Goal: Task Accomplishment & Management: Complete application form

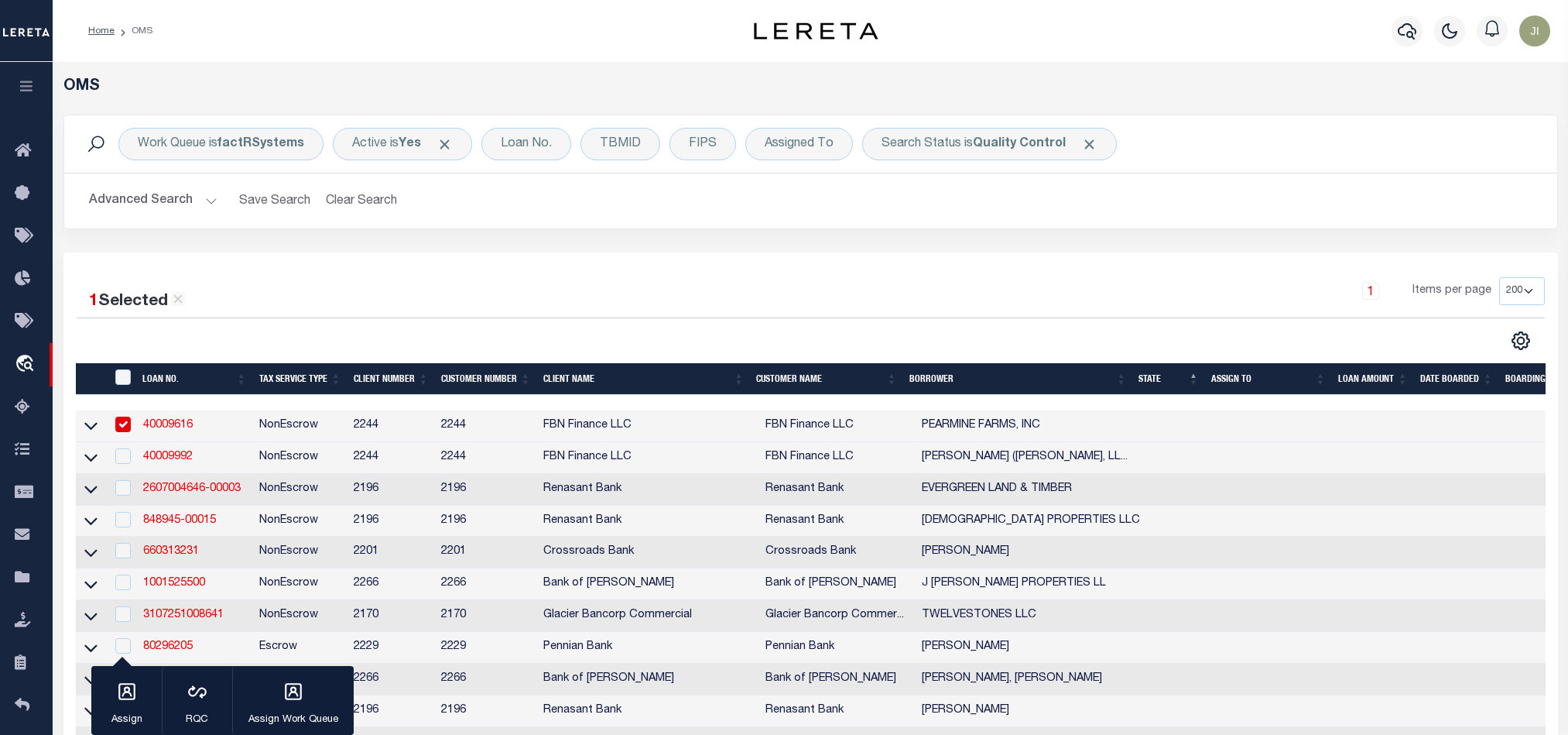
select select "200"
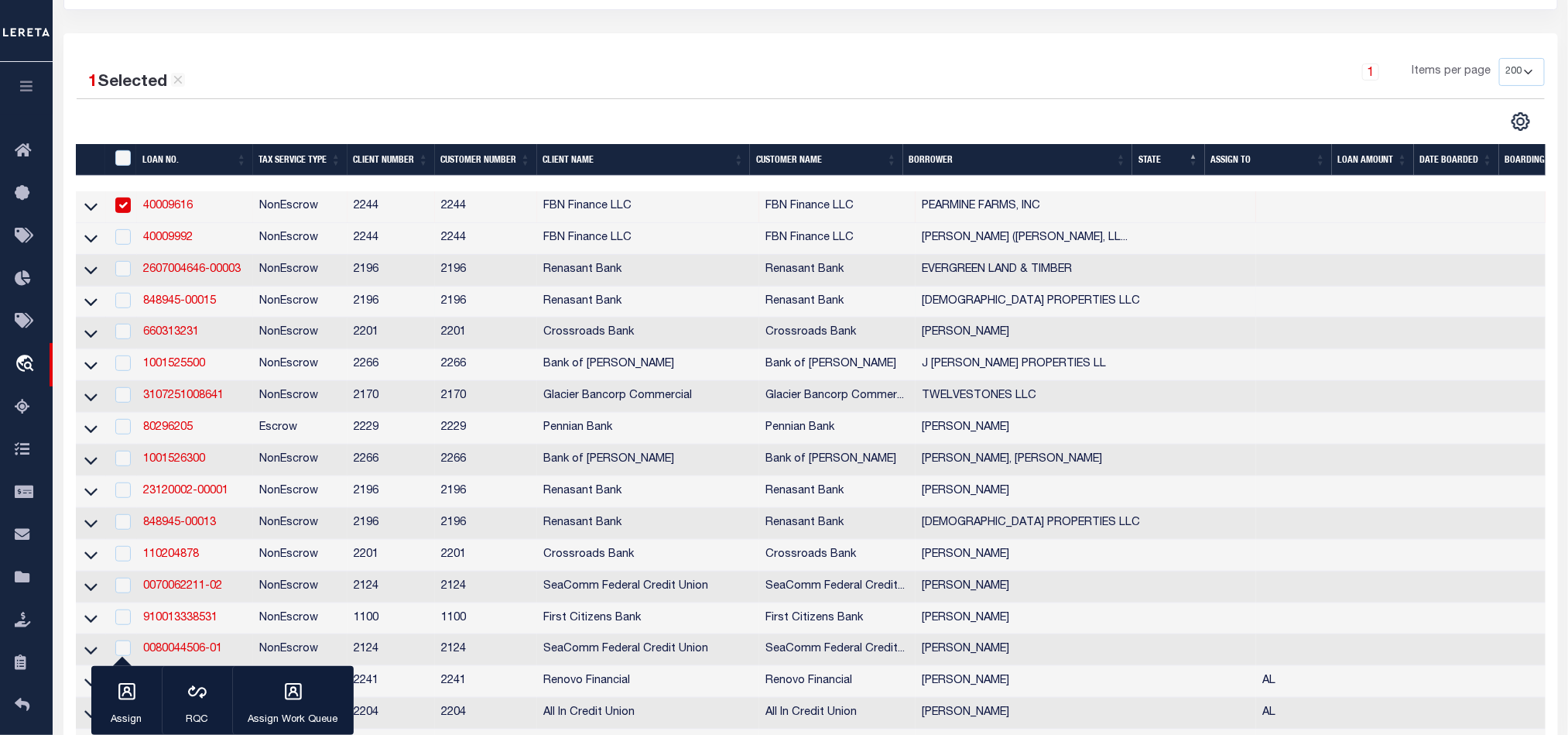
scroll to position [233, 0]
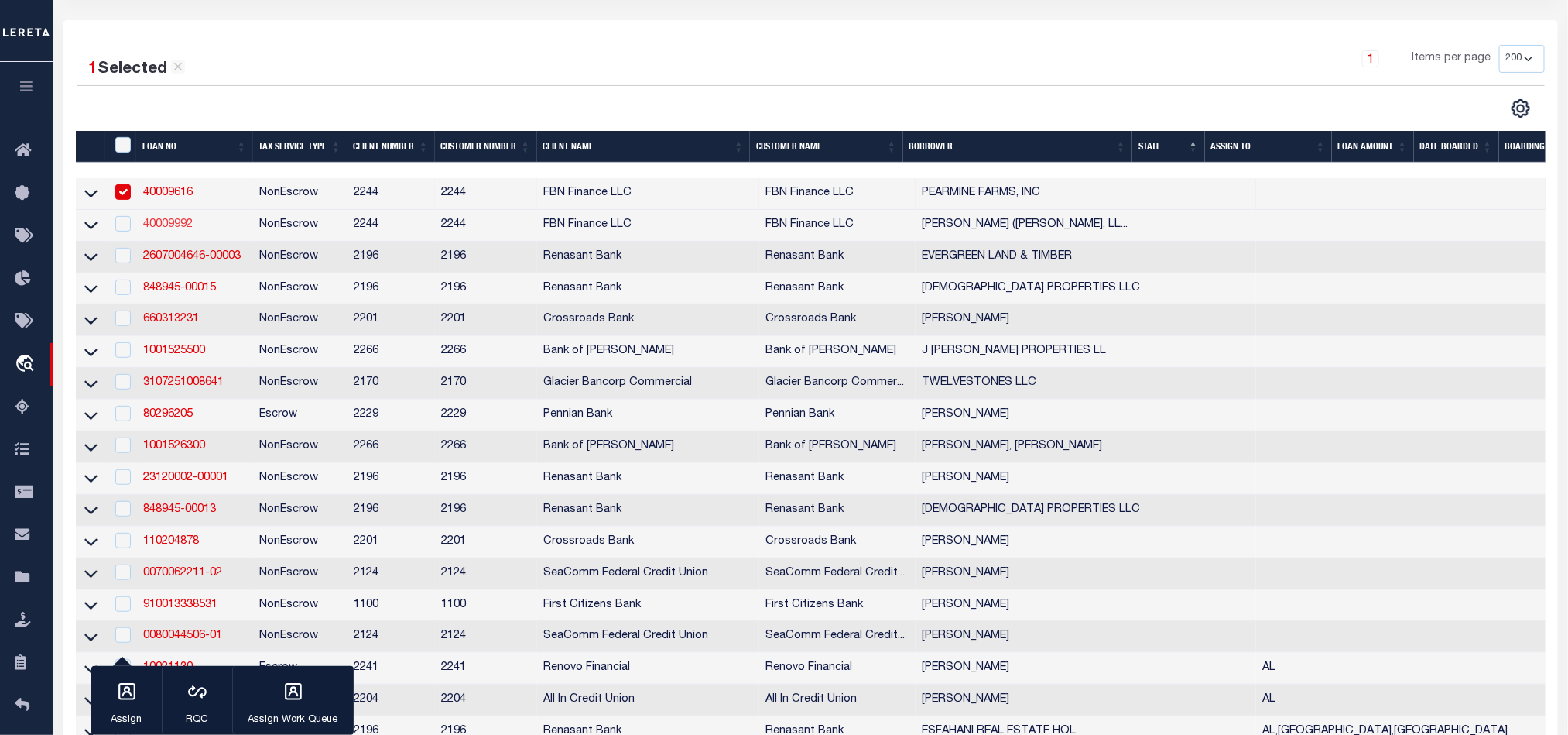
click at [166, 222] on link "40009992" at bounding box center [167, 224] width 50 height 11
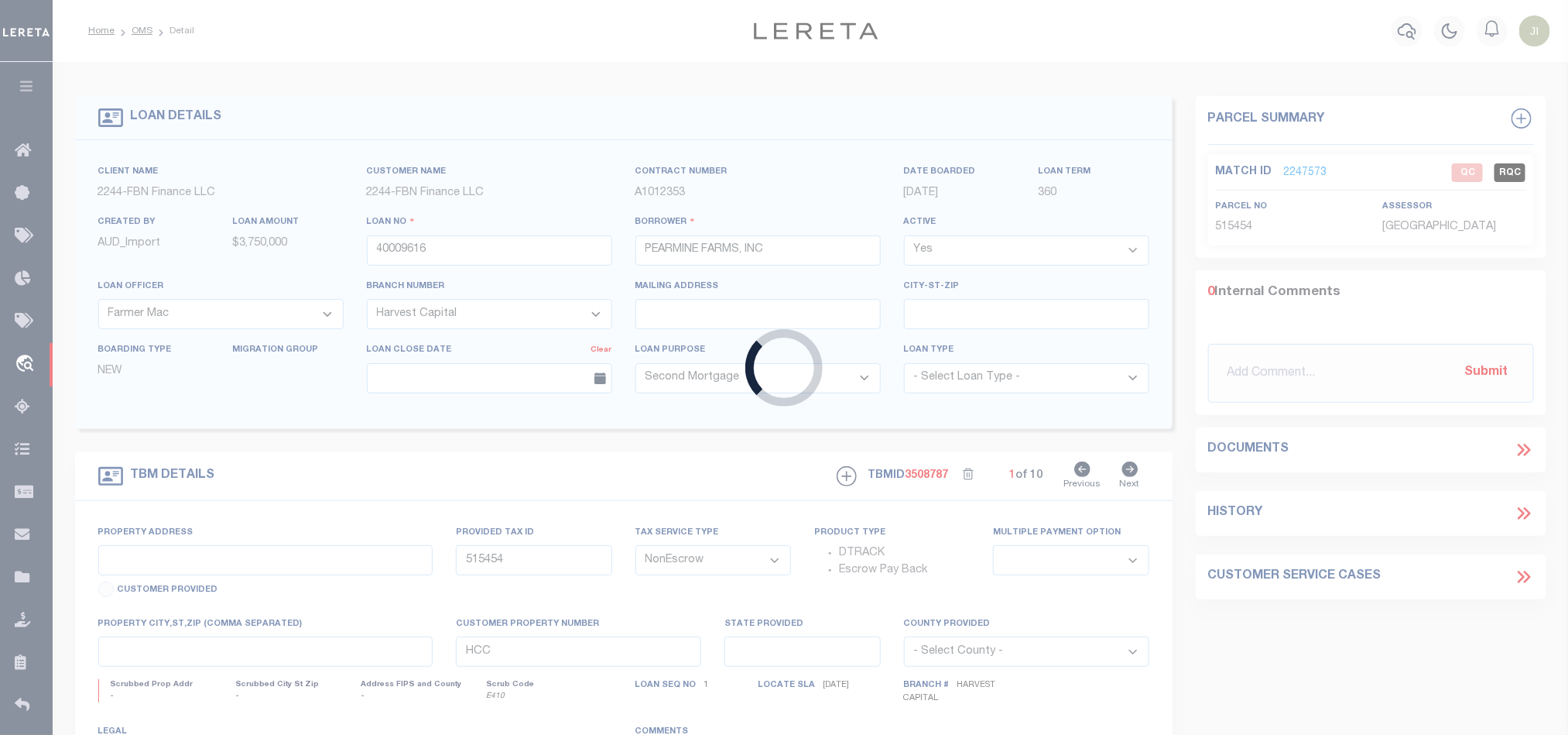
type input "40009992"
type input "[PERSON_NAME] ([PERSON_NAME] ARROW, LLC)"
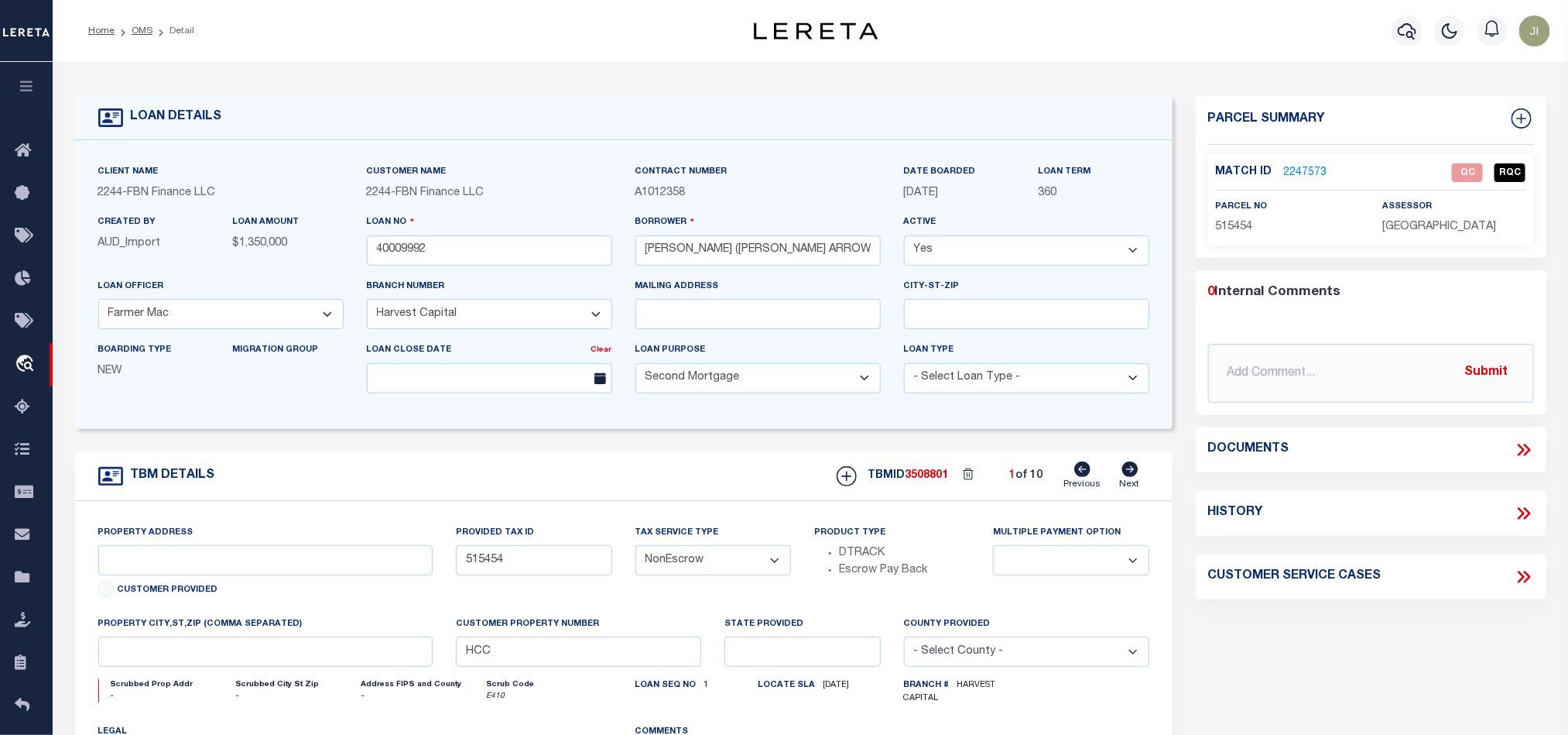
type input "Highway 78"
type input "92667"
select select
type input "Burns OR 97720"
select select "14078"
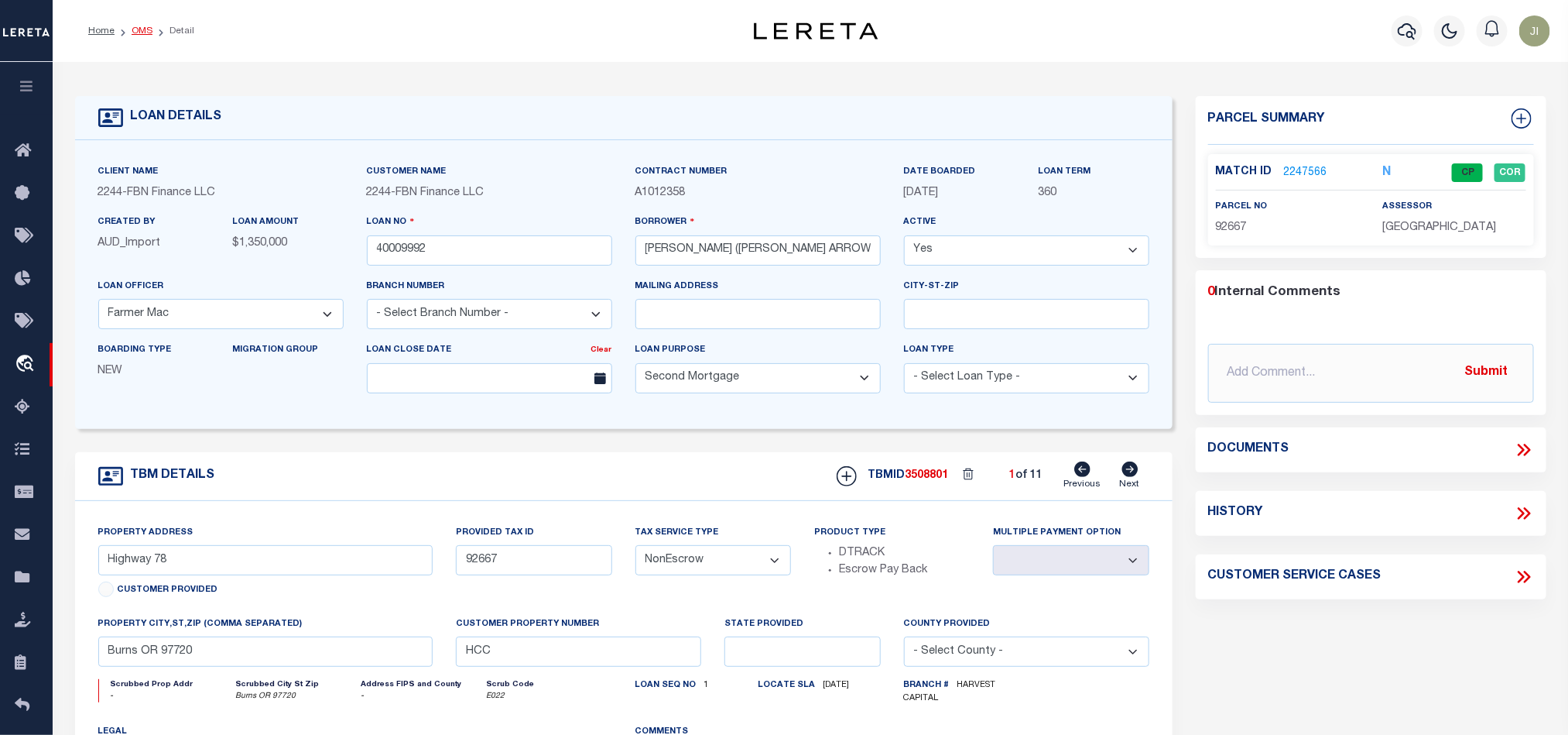
click at [138, 29] on link "OMS" at bounding box center [142, 30] width 21 height 9
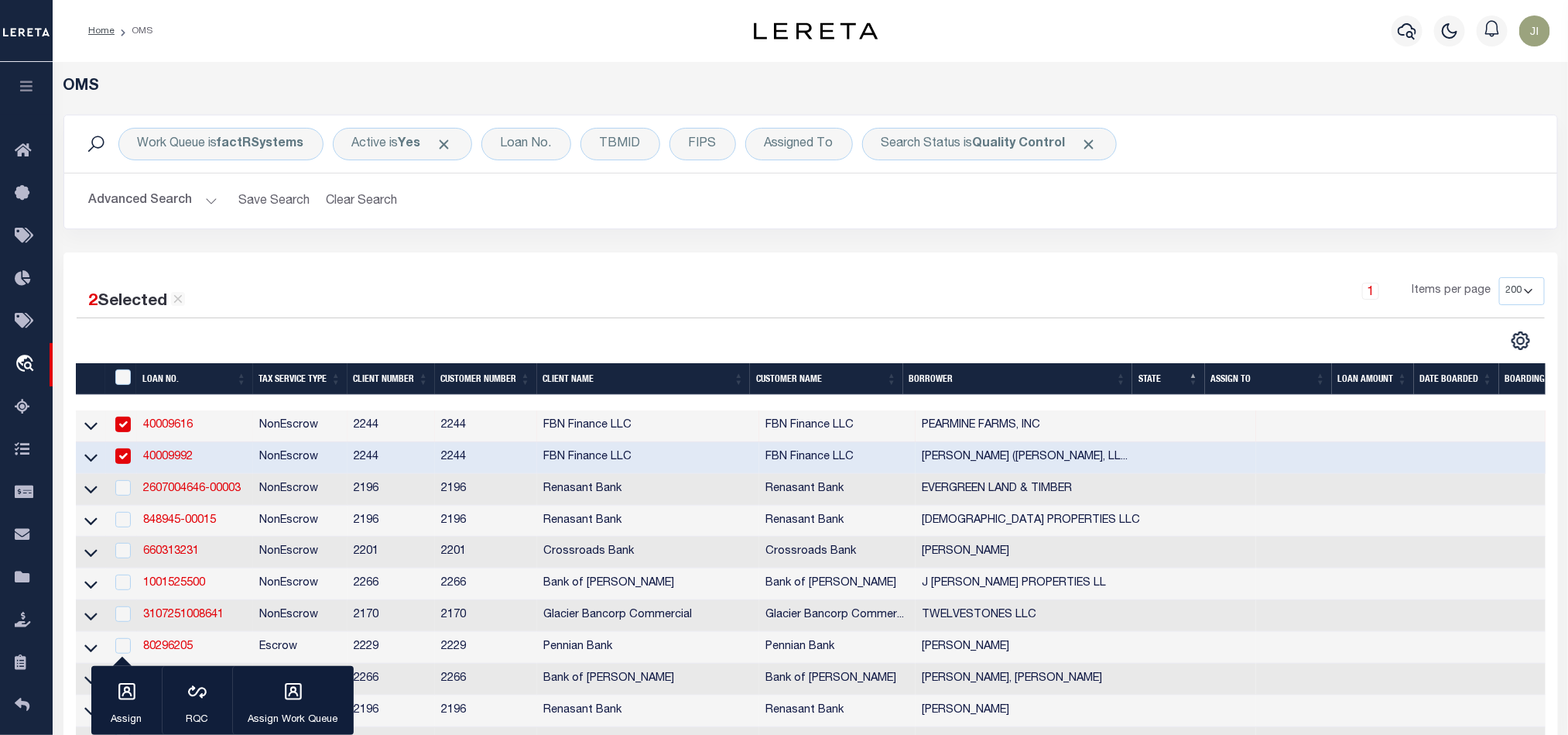
click at [405, 453] on td "2244" at bounding box center [391, 458] width 87 height 32
checkbox input "false"
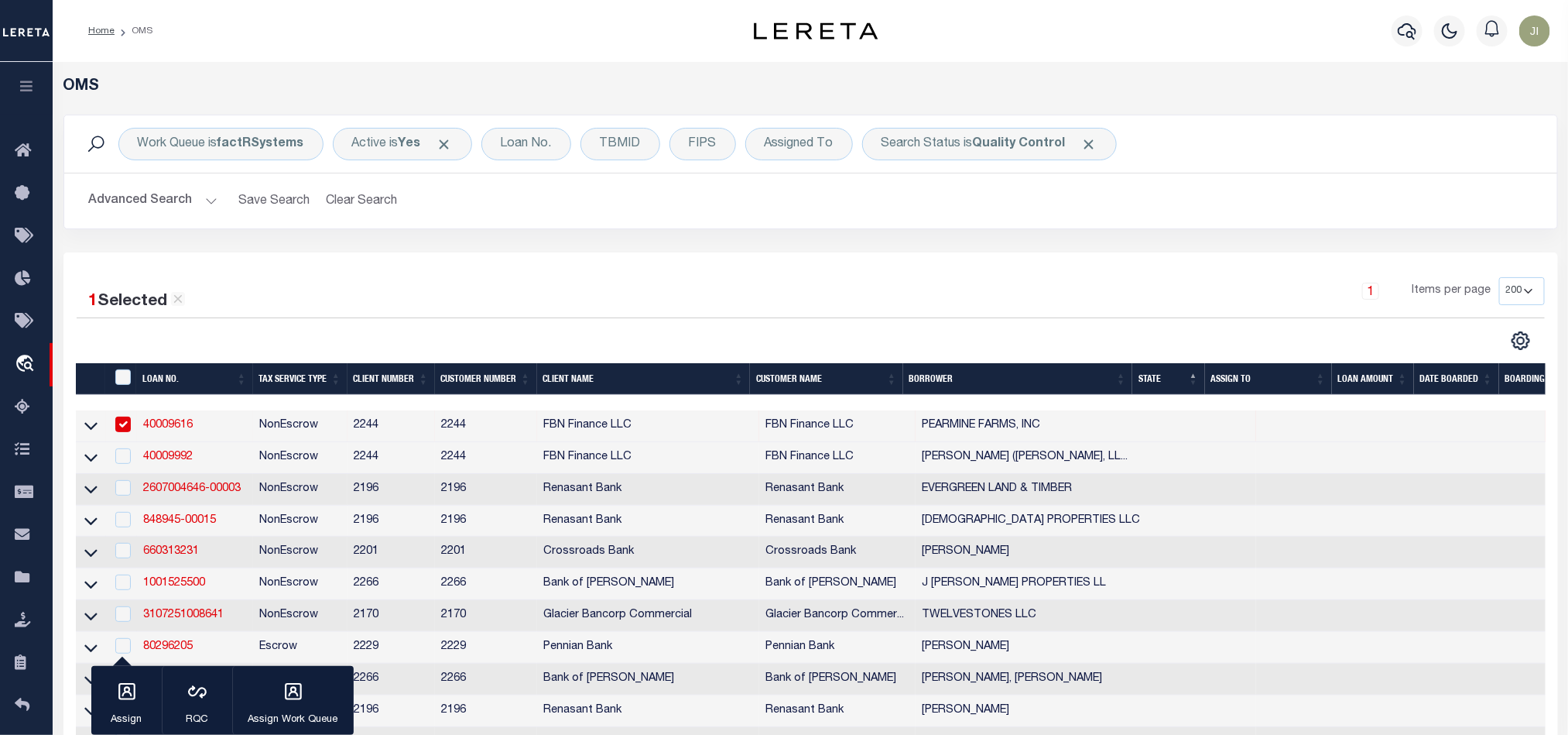
click at [397, 427] on td "2244" at bounding box center [391, 426] width 87 height 32
checkbox input "false"
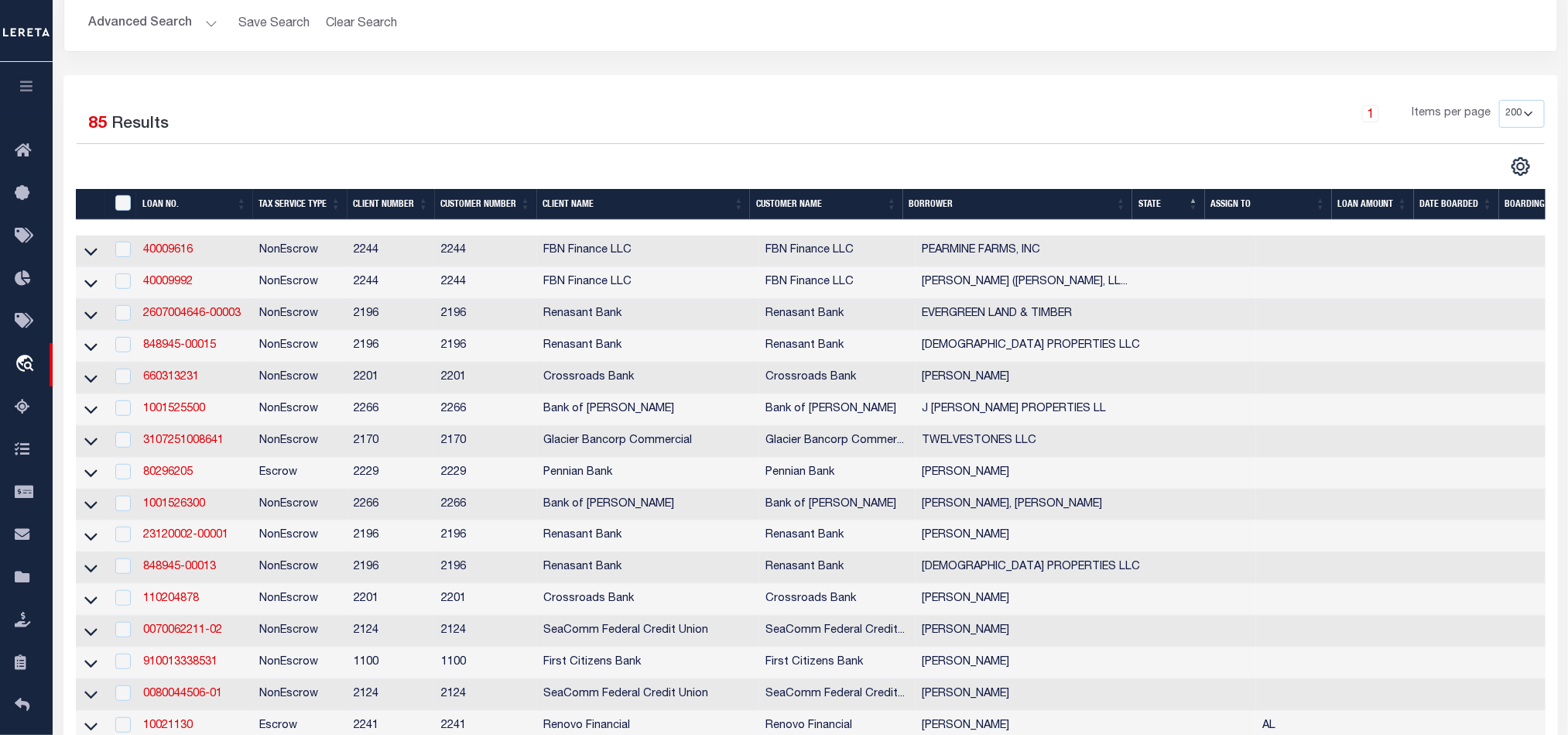
scroll to position [233, 0]
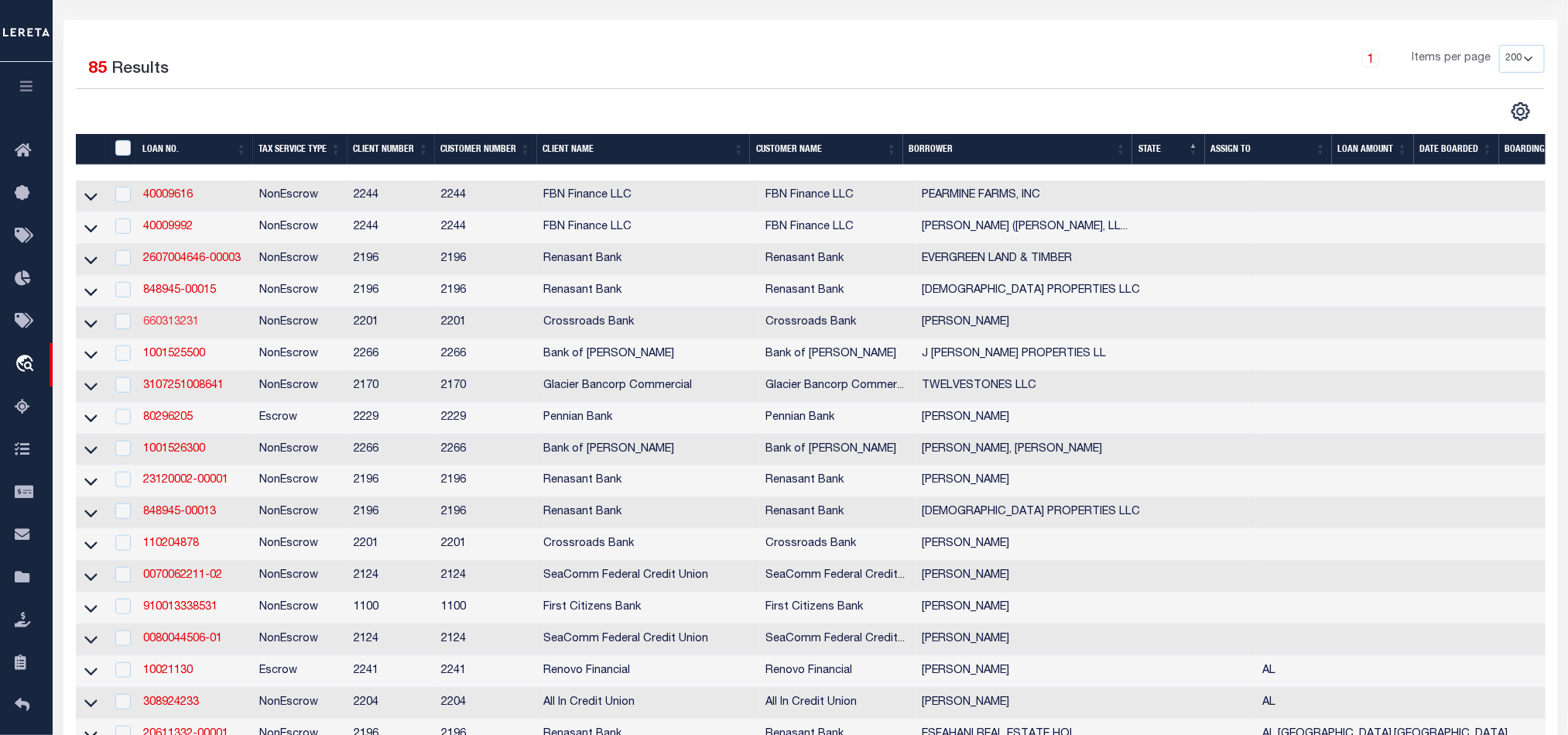
click at [179, 326] on link "660313231" at bounding box center [171, 321] width 56 height 11
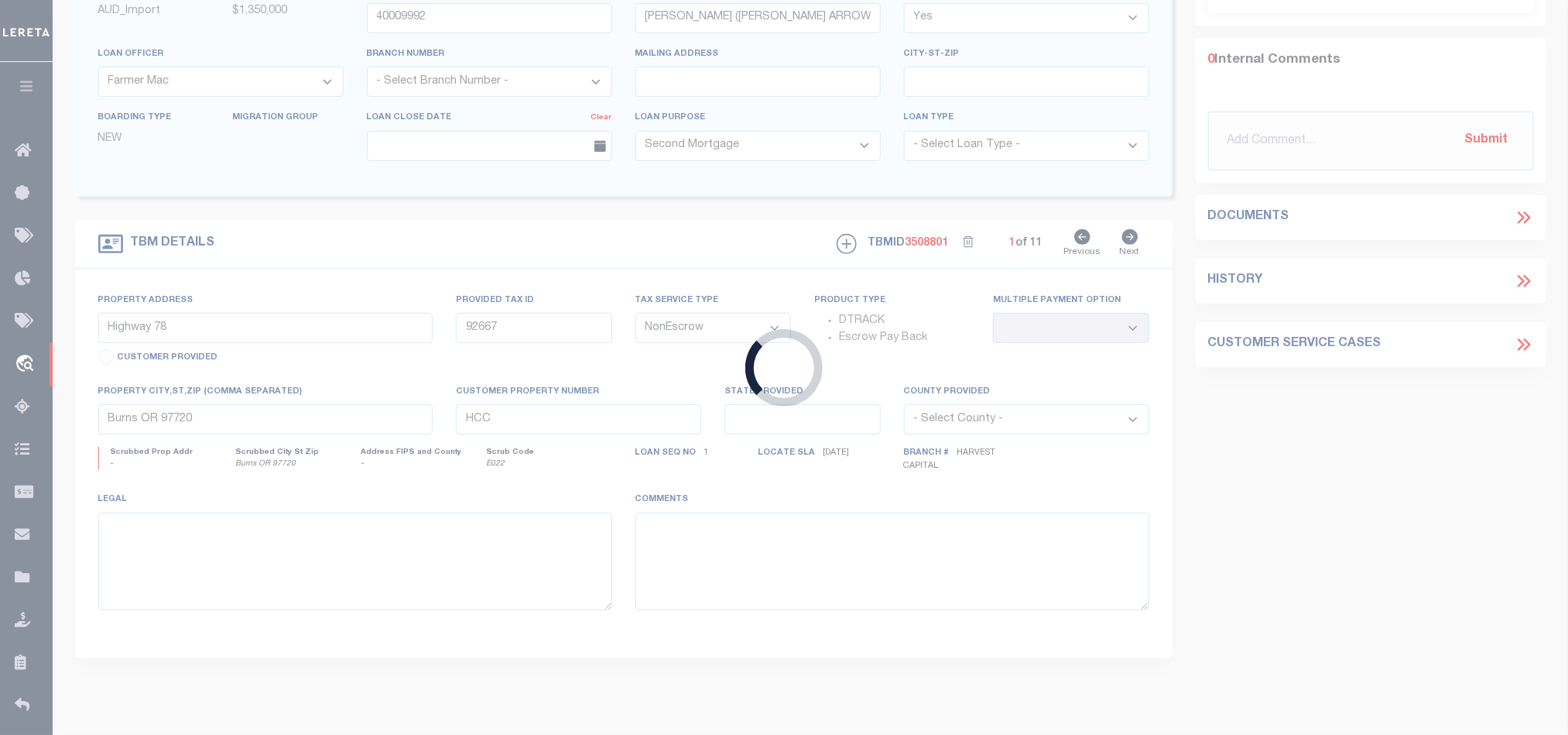
type input "660313231"
type input "[PERSON_NAME]"
select select
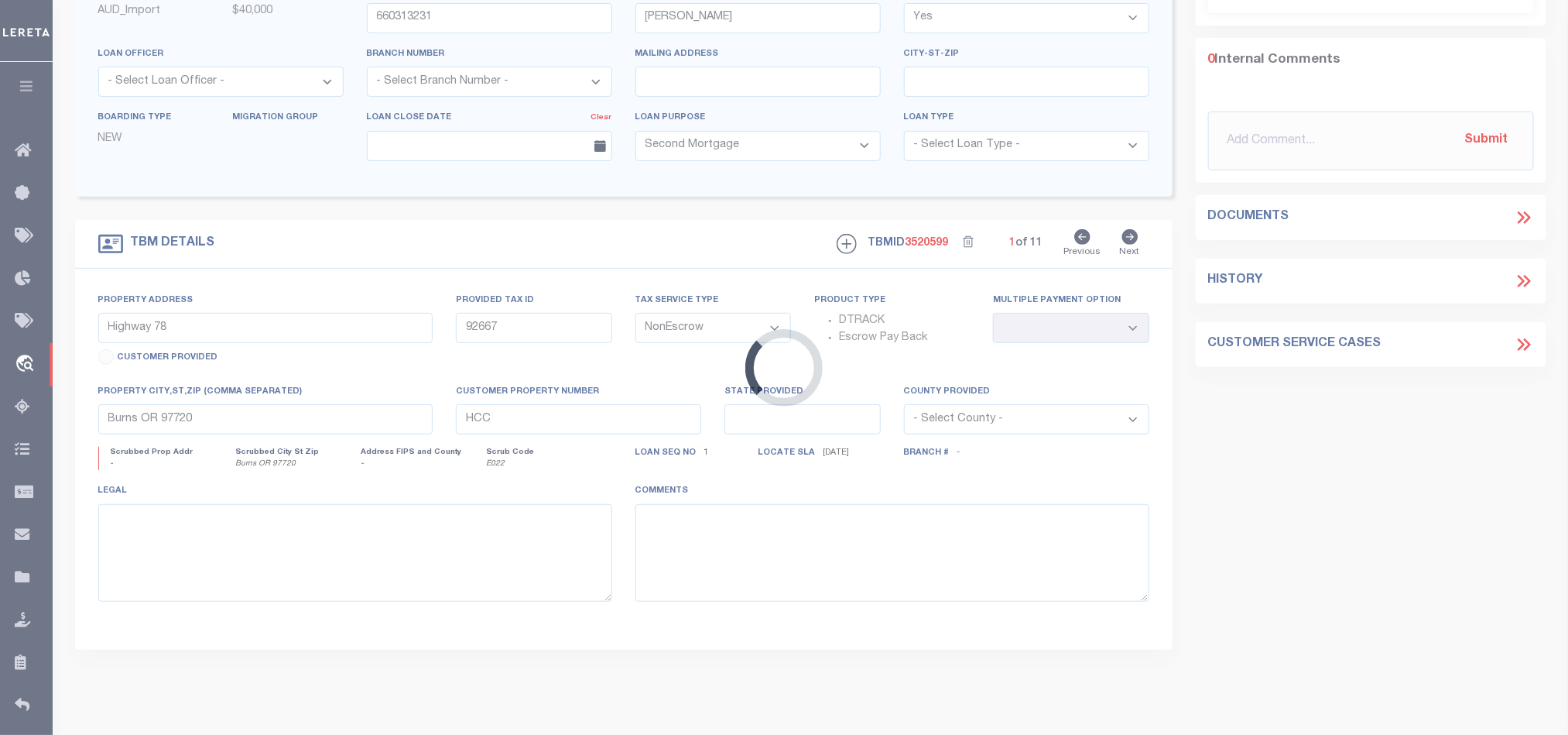
type input "6099 N 950 E"
type input "43-08-13-400-007.000-023"
select select
type input "North WebsterIN46555"
type textarea "See attached legal description"
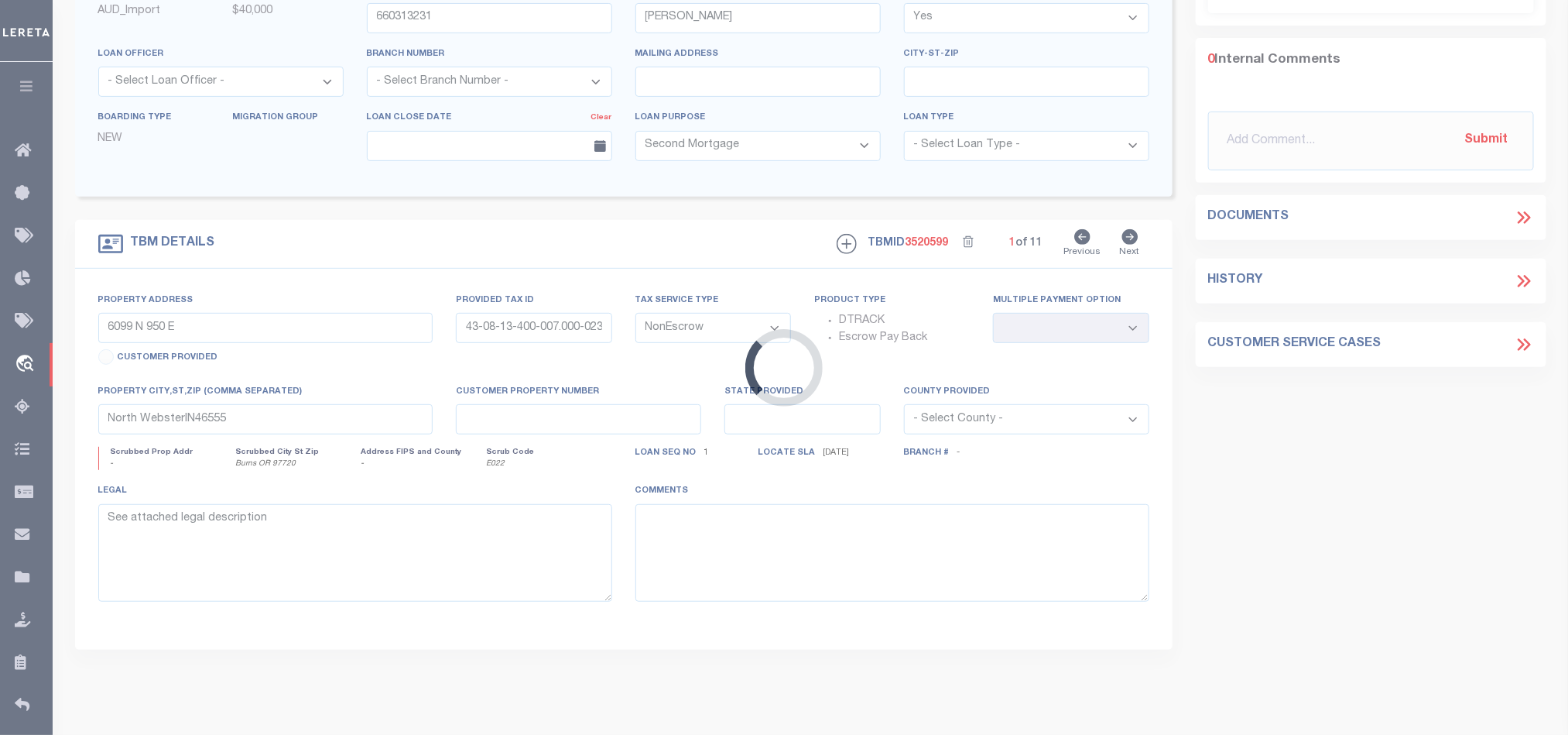
scroll to position [32, 0]
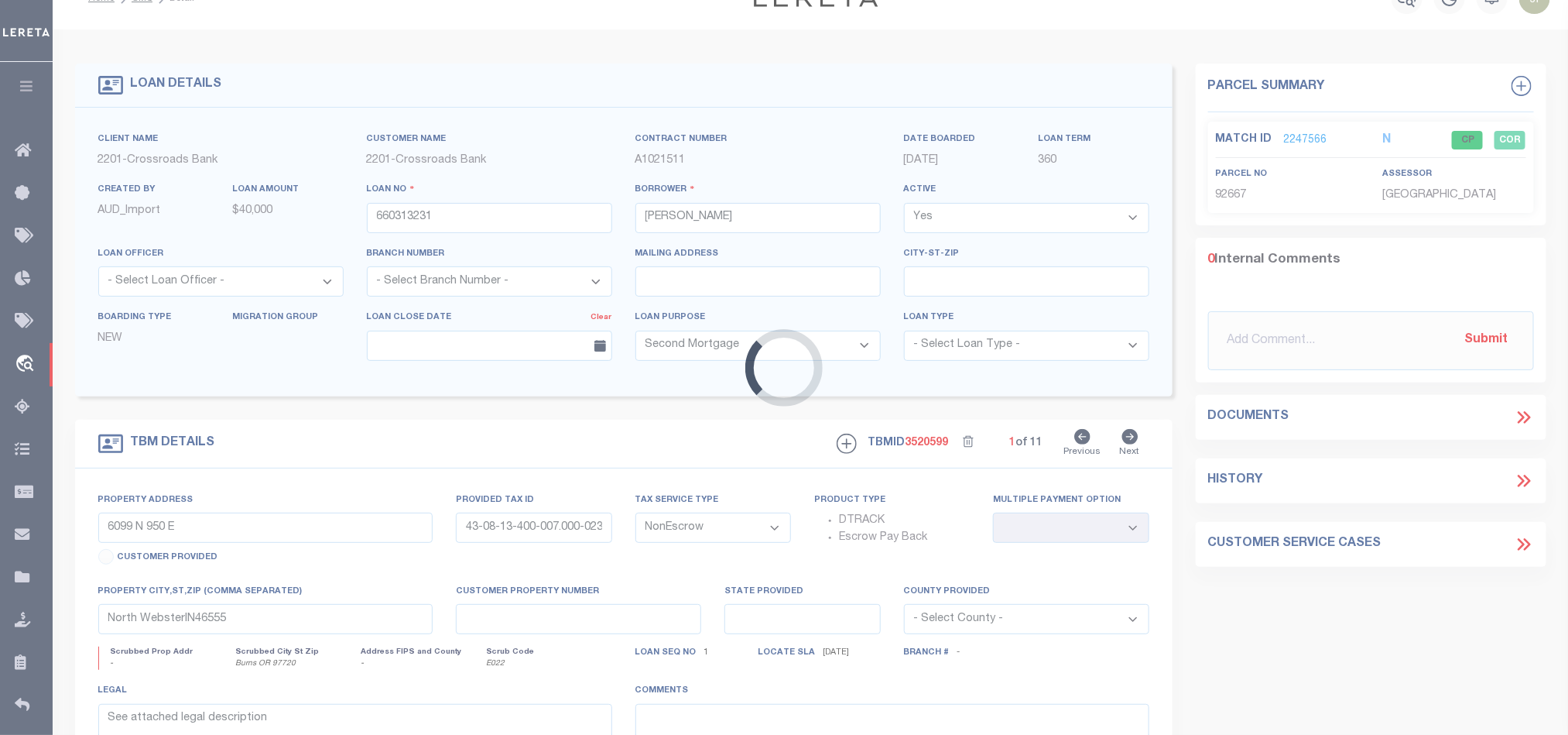
select select "167851"
select select "7571"
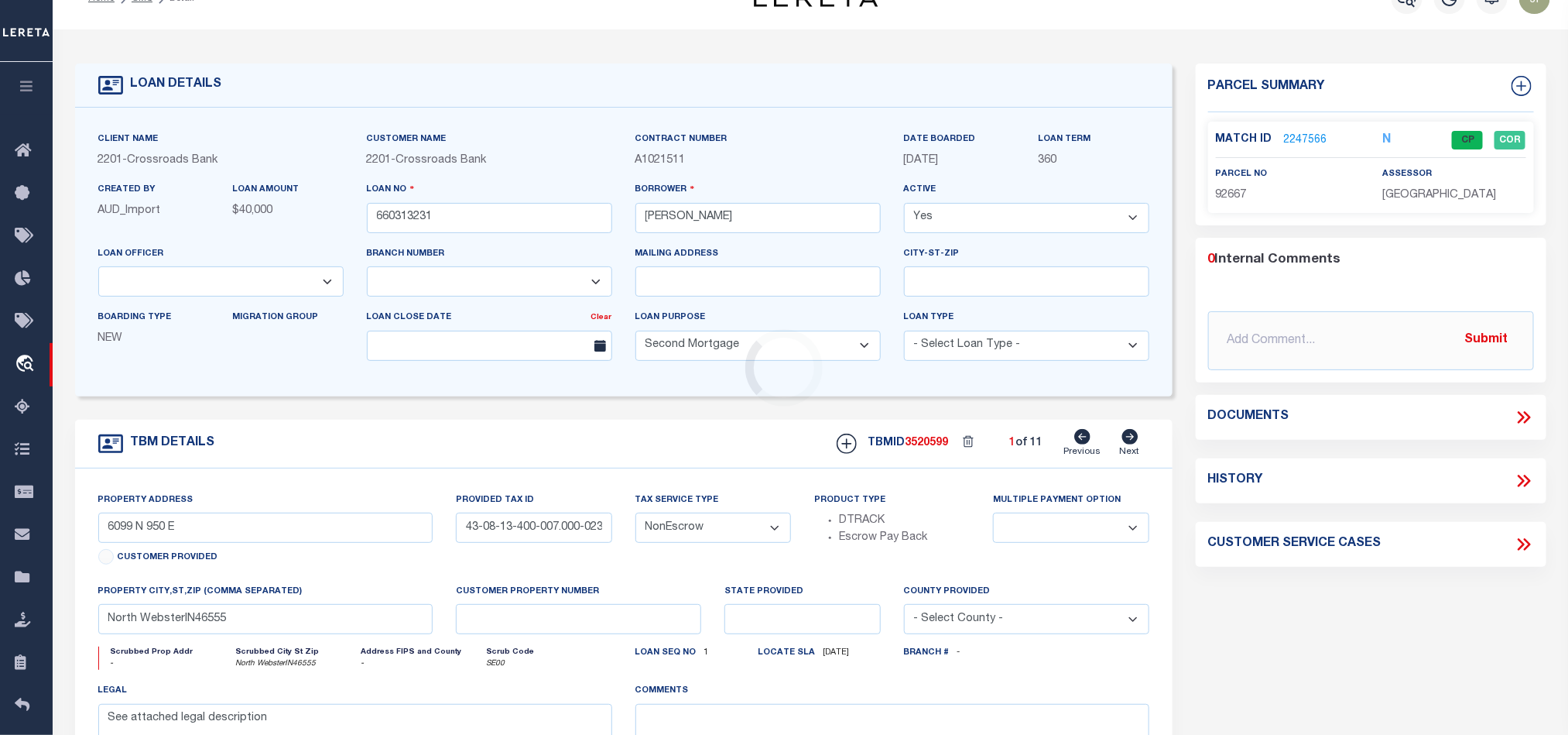
scroll to position [0, 0]
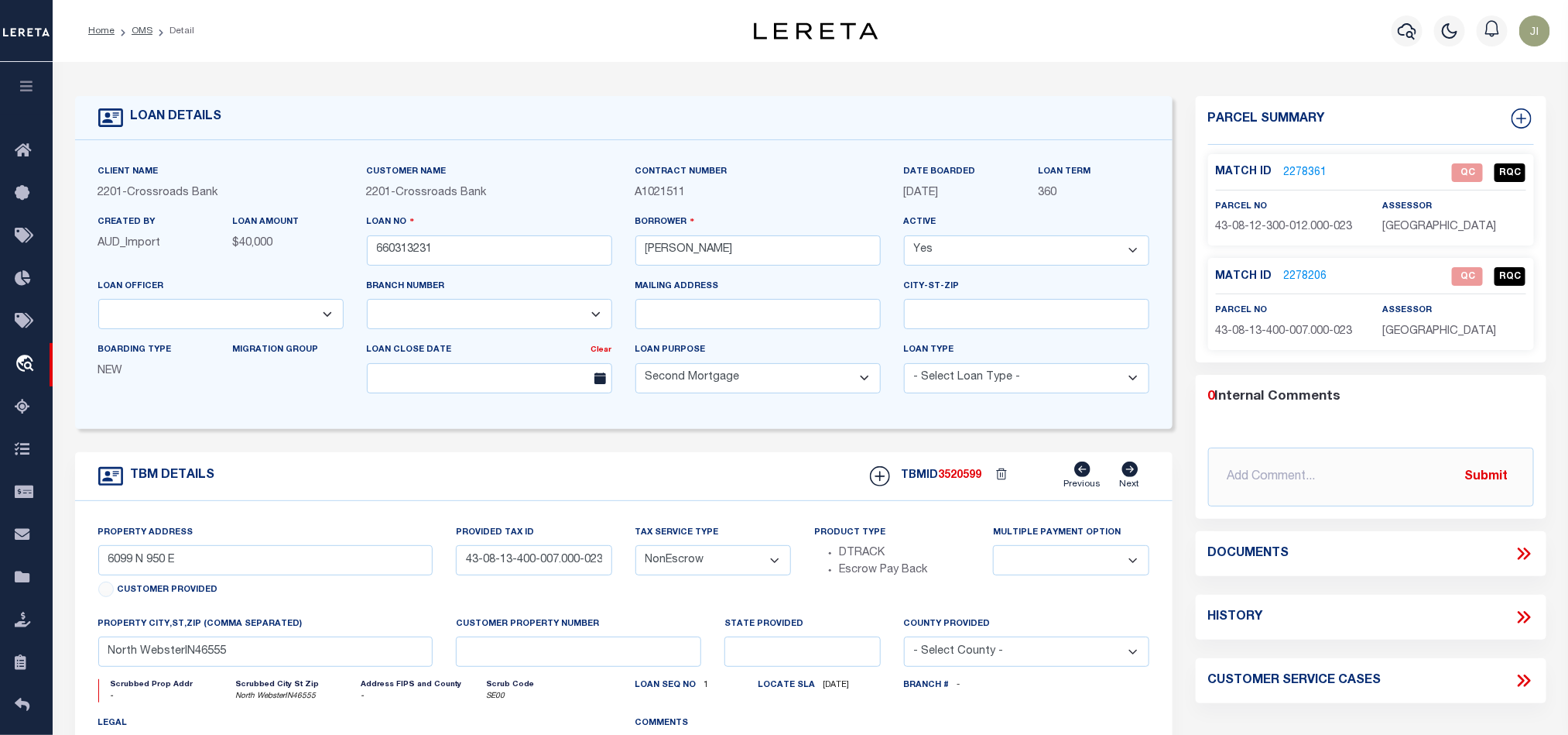
click at [699, 485] on div "TBM DETAILS TBMID 3520599 Previous Next" at bounding box center [624, 477] width 1098 height 49
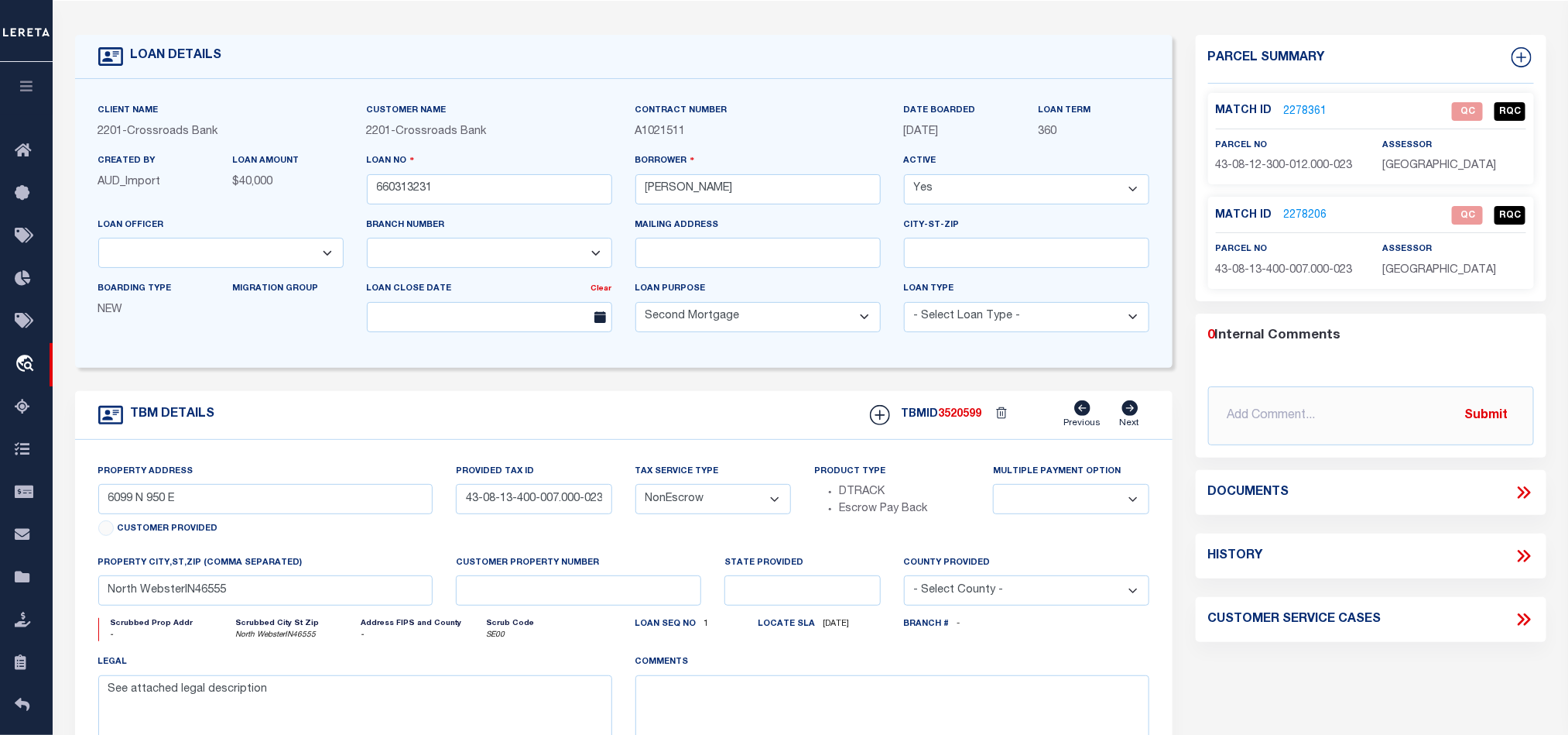
scroll to position [116, 0]
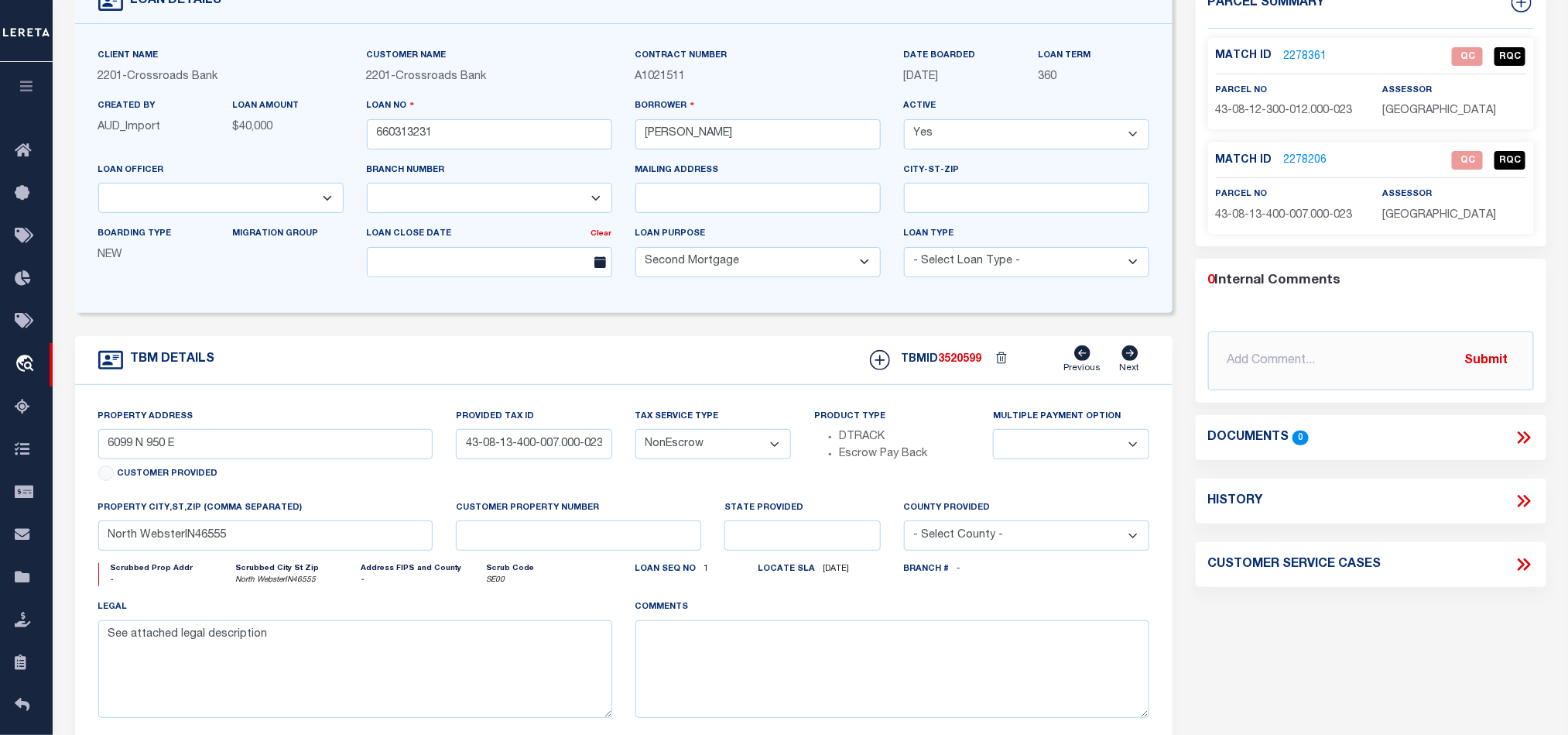
click at [1173, 409] on div "Property Address [STREET_ADDRESS] Customer Provided Provided Tax ID 43-08-13-40…" at bounding box center [624, 575] width 1098 height 381
click at [1176, 428] on div "TBM DETAILS TBMID 3520599" at bounding box center [623, 551] width 1121 height 430
click at [621, 365] on div "TBM DETAILS TBMID 3520599 Previous Next" at bounding box center [624, 360] width 1098 height 49
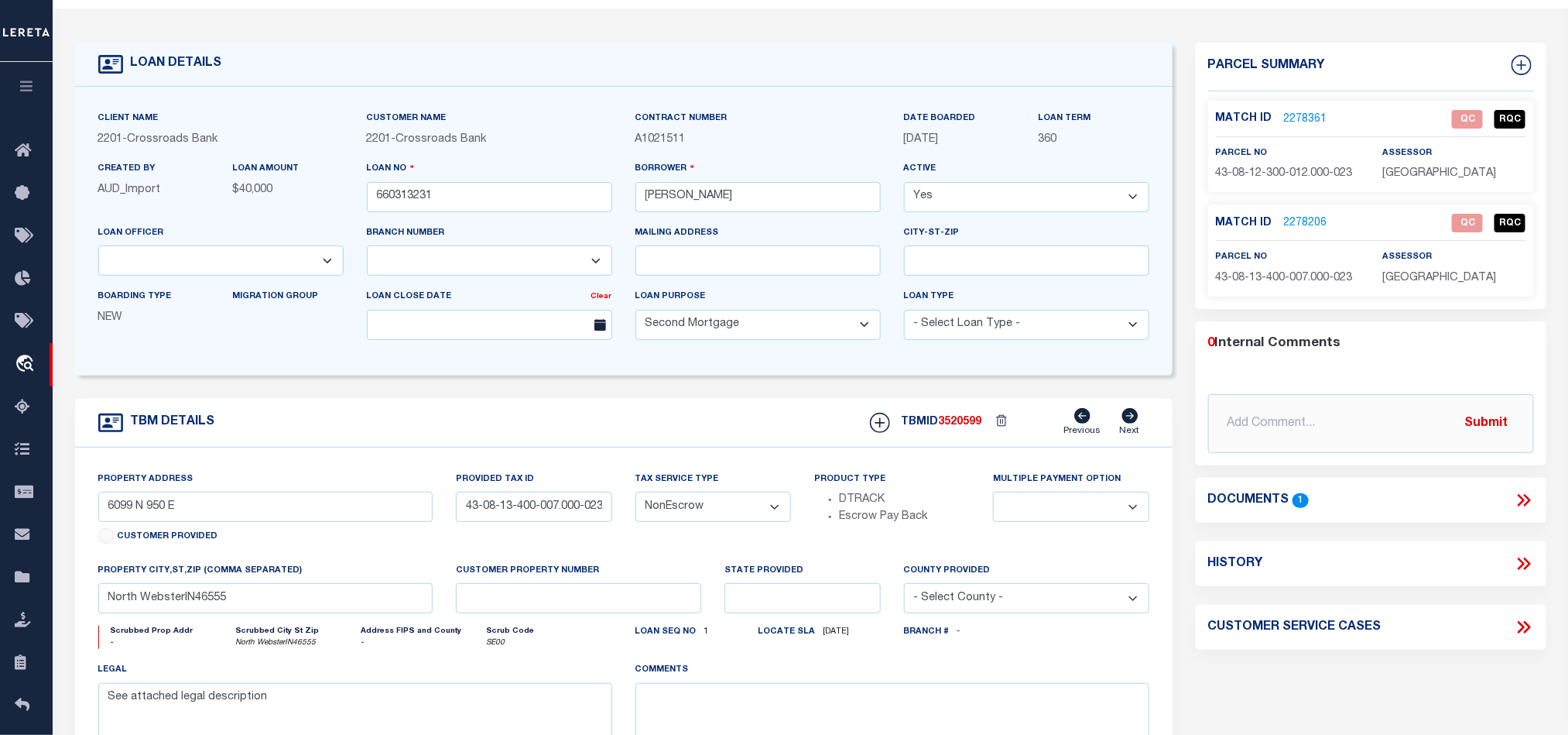
scroll to position [0, 0]
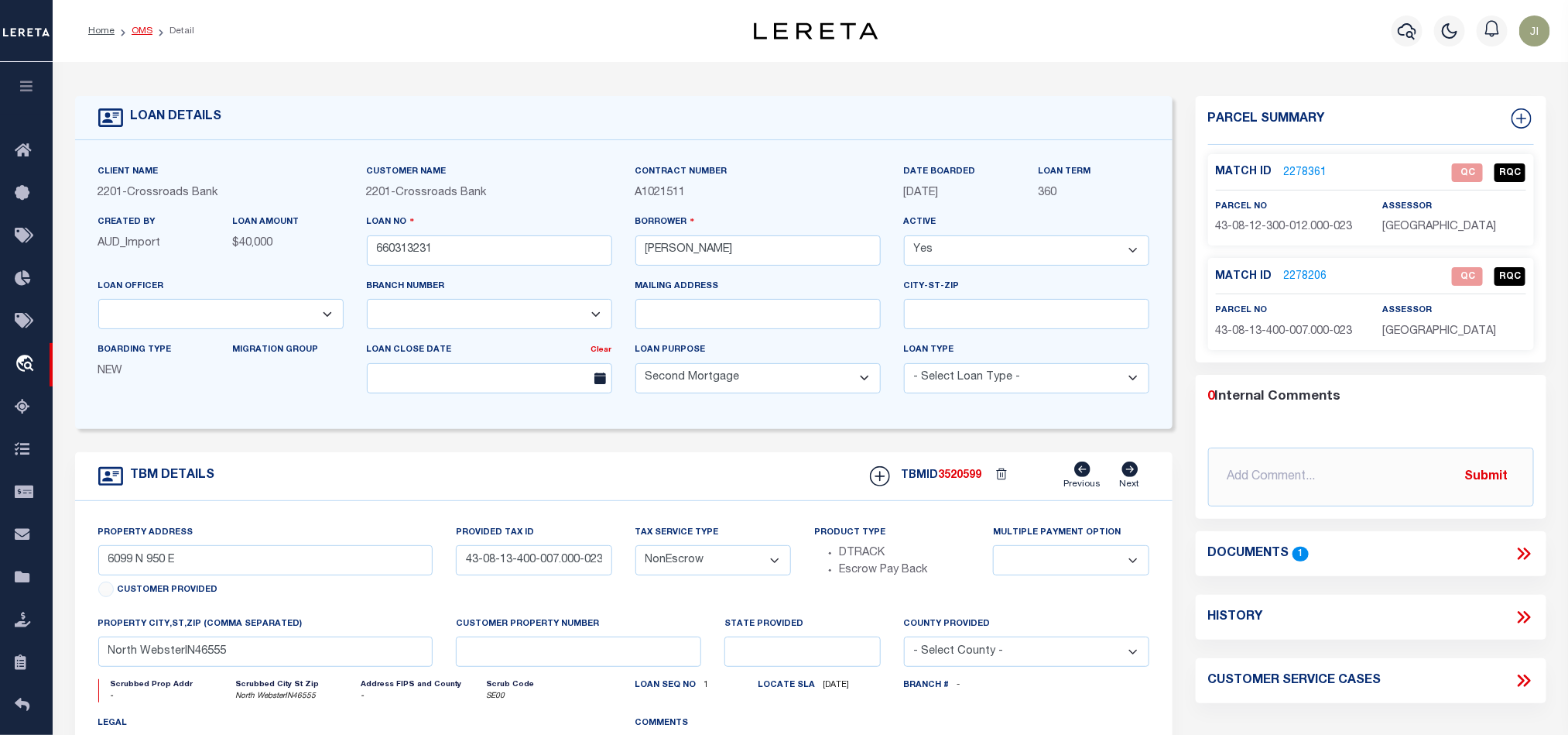
click at [135, 30] on link "OMS" at bounding box center [142, 30] width 21 height 9
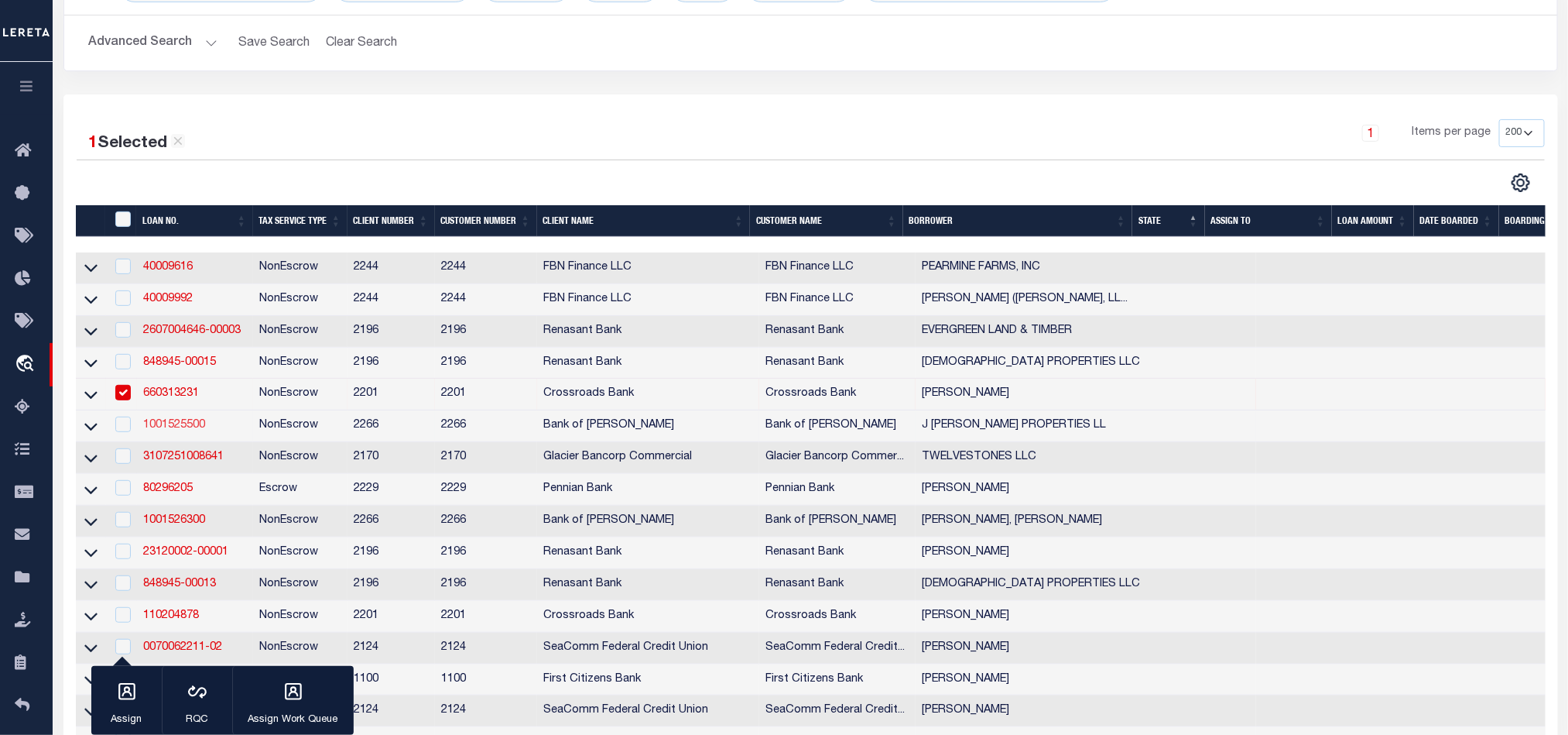
scroll to position [233, 0]
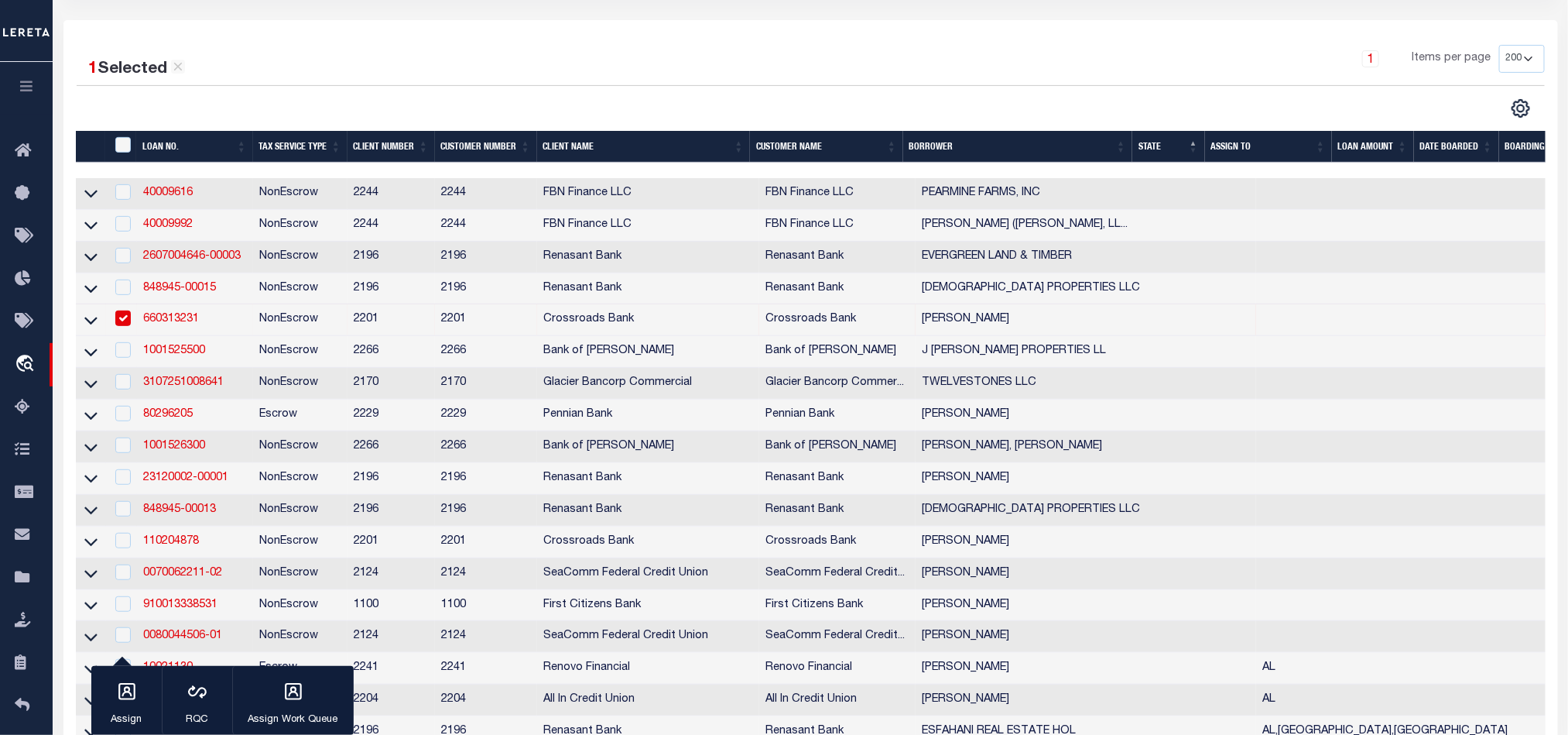
click at [288, 323] on td "NonEscrow" at bounding box center [300, 321] width 95 height 32
checkbox input "false"
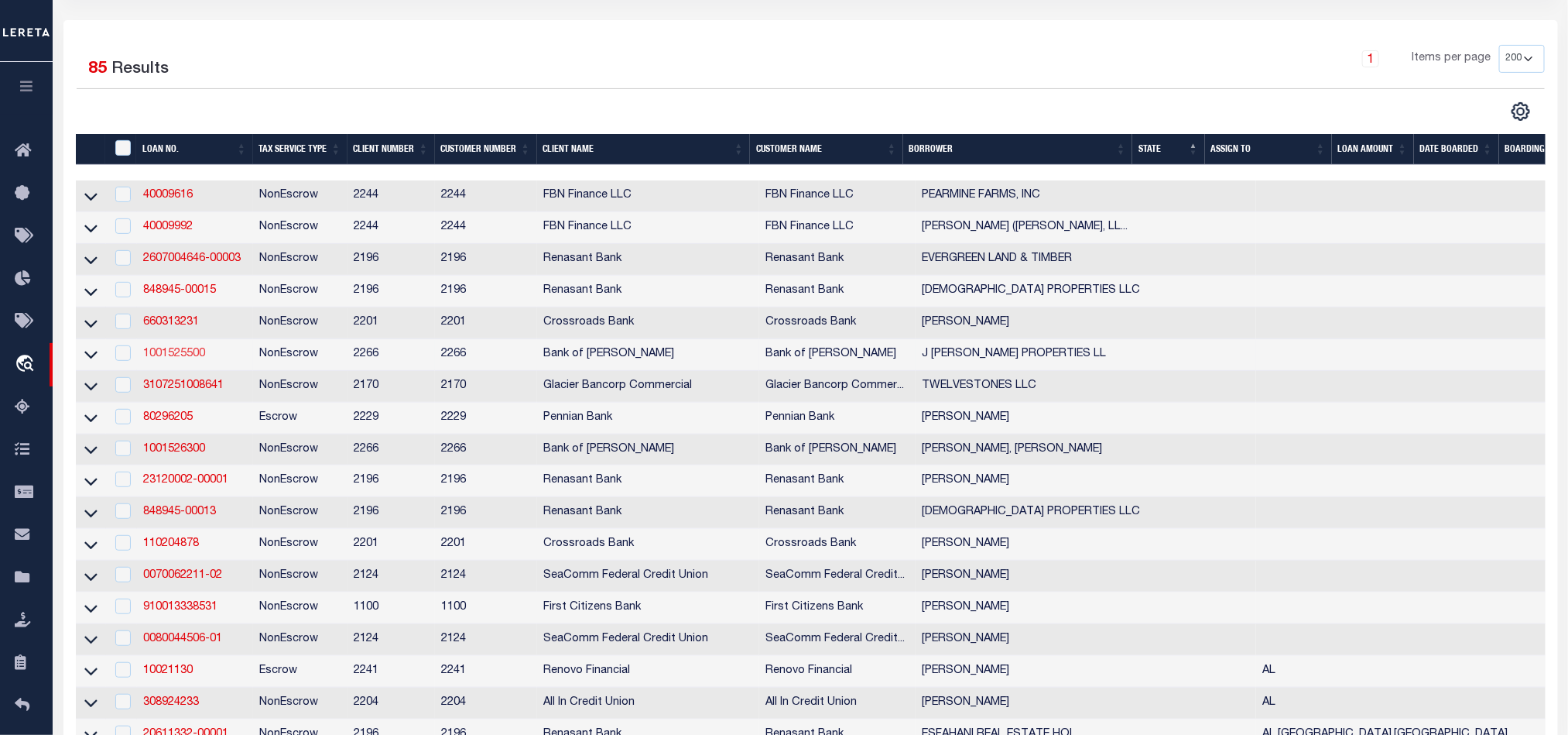
click at [181, 356] on link "1001525500" at bounding box center [173, 354] width 62 height 11
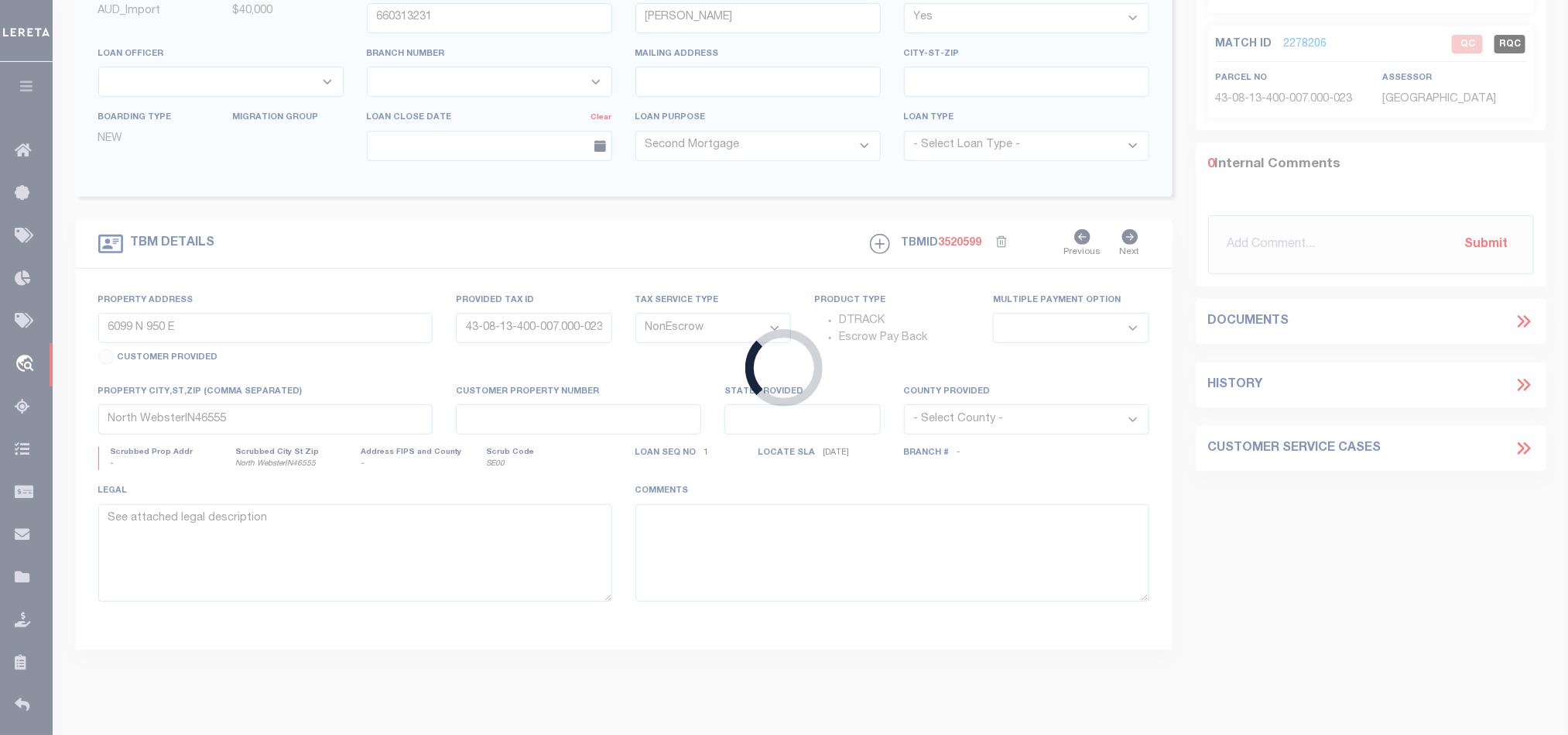
type input "1001525500"
type input "J [PERSON_NAME] PROPERTIES LL"
select select
type input "13443 TUNICA TRCE"
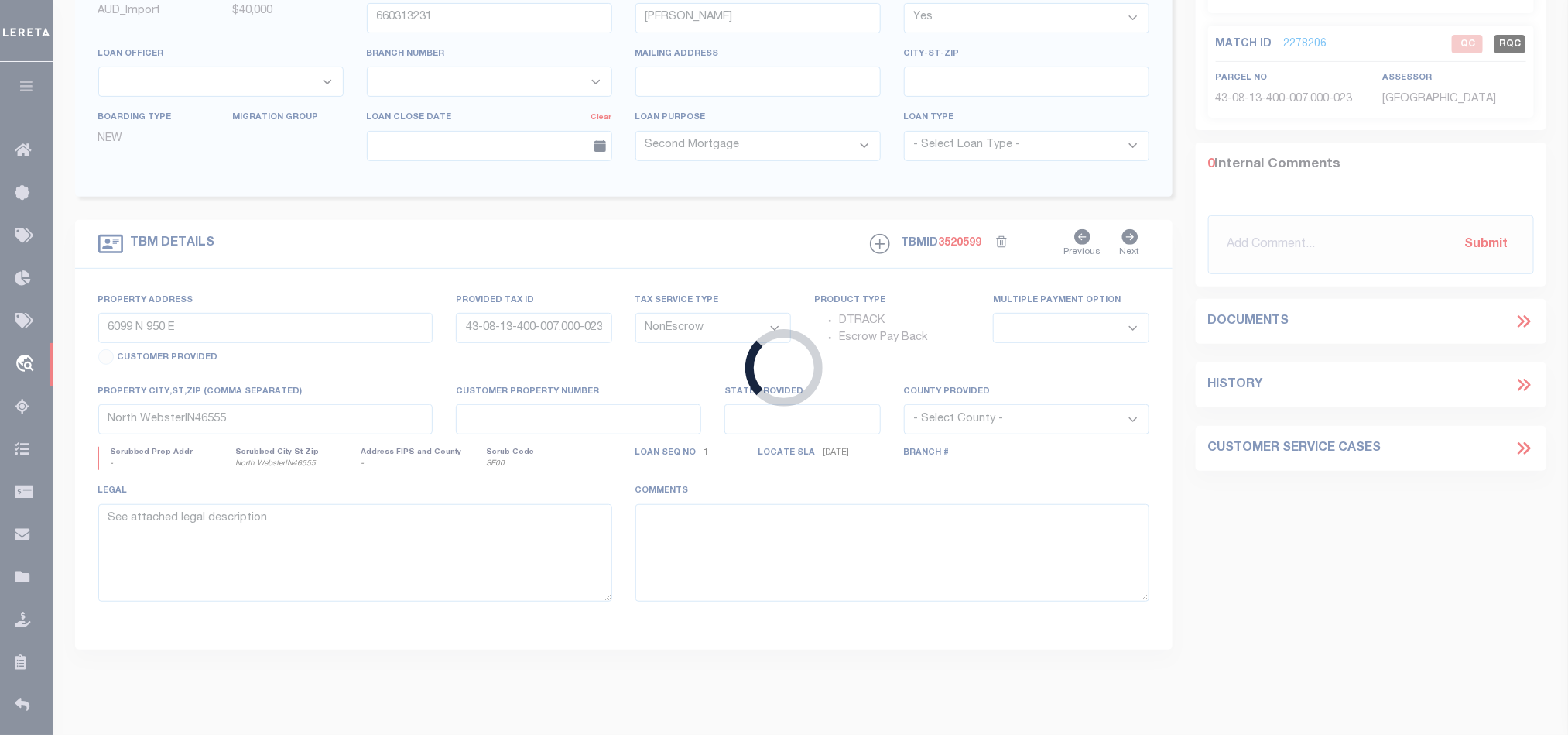
type input "[GEOGRAPHIC_DATA] LA 70775"
select select "400"
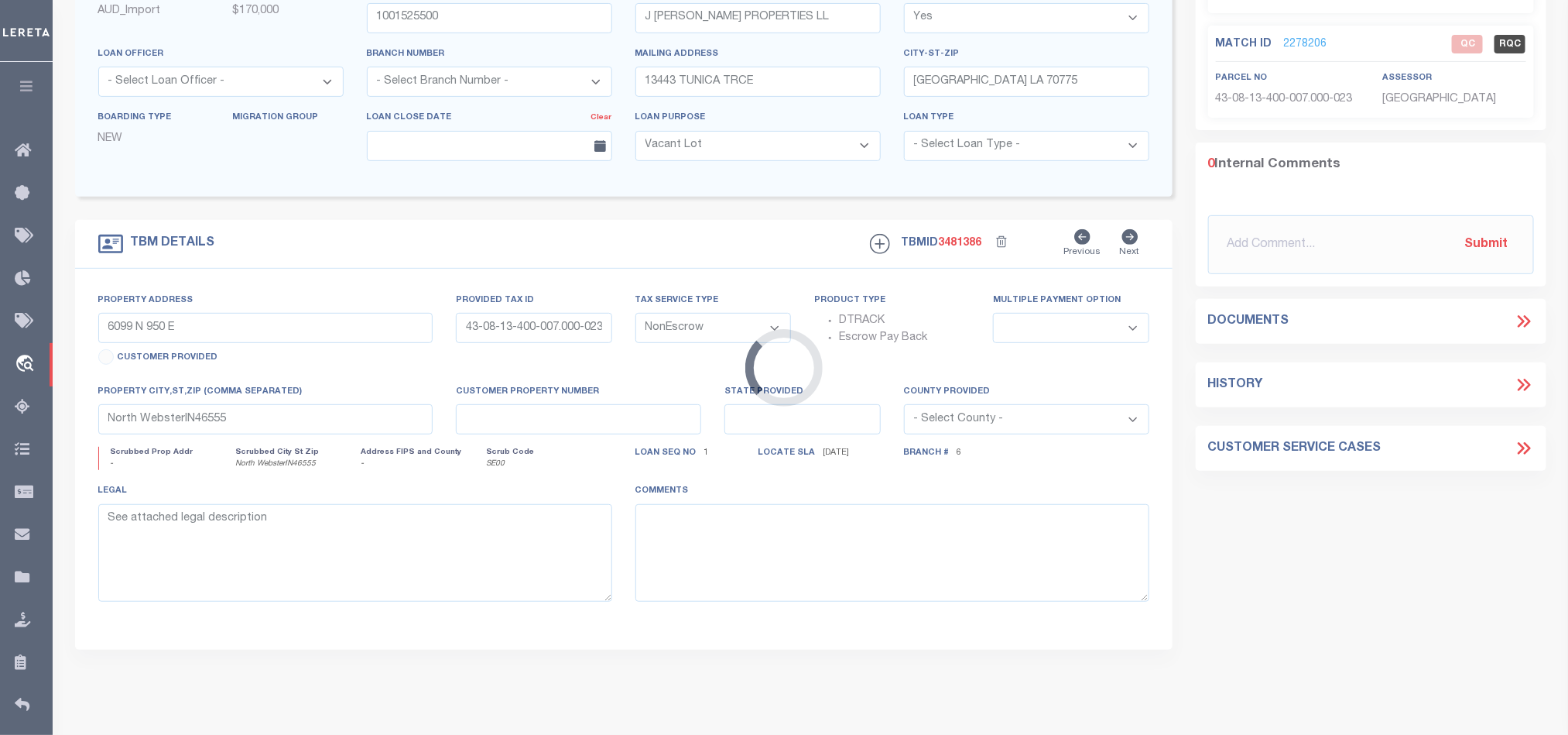
scroll to position [22, 0]
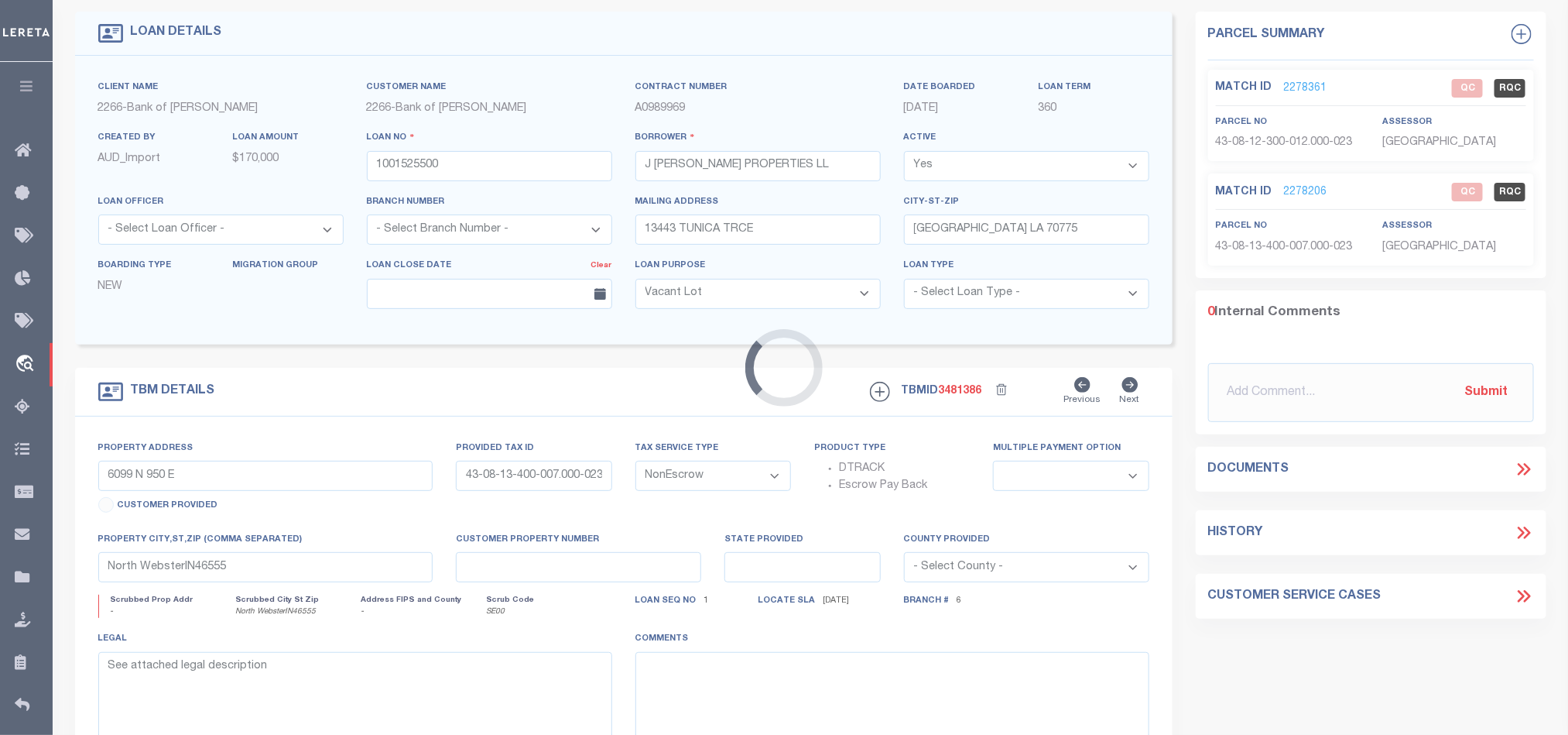
type input "US HIGHWAY 61"
type input "30006260"
select select
type input "[GEOGRAPHIC_DATA] LA 70775"
type input "8494"
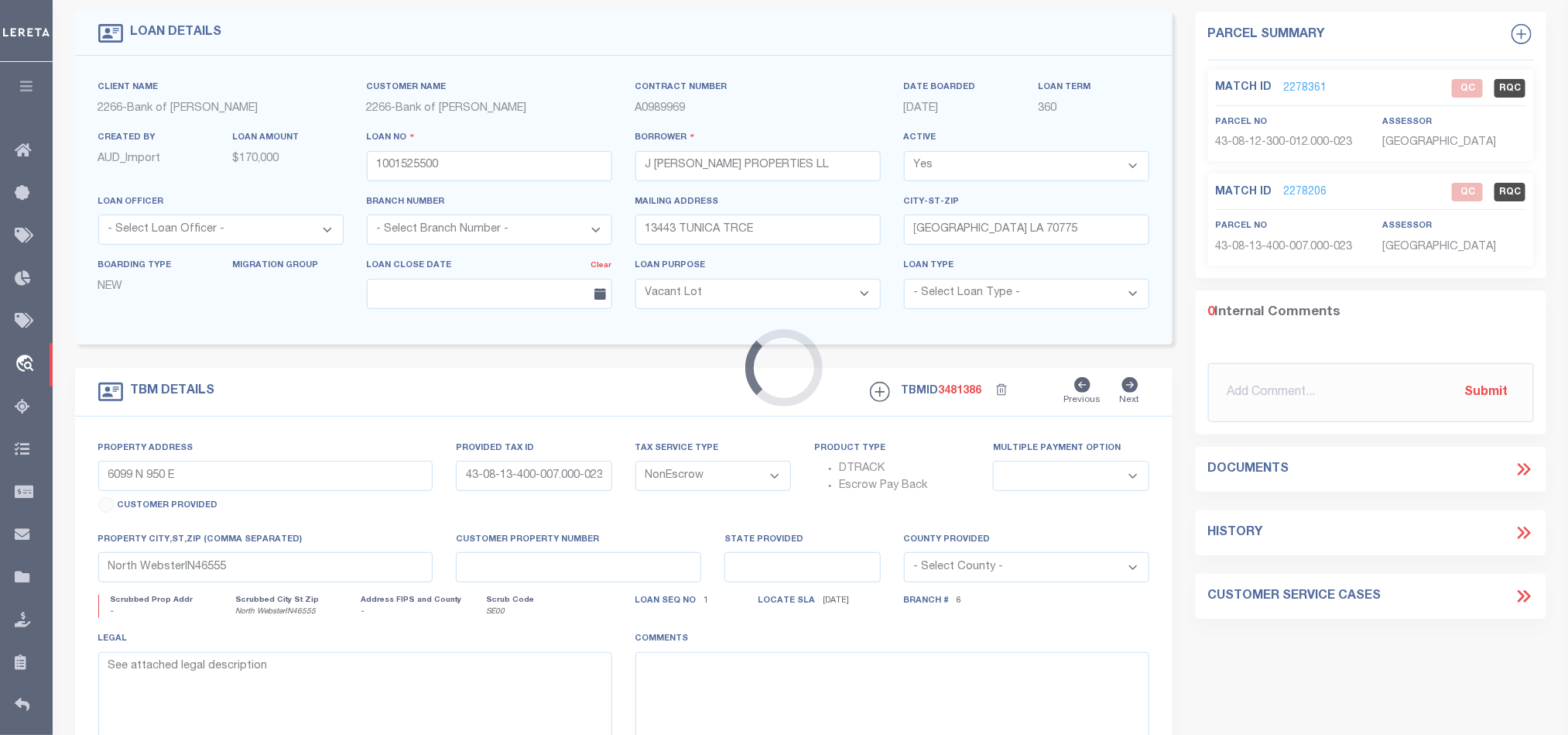
type textarea "LOT AB-2 3.66 ACRES"
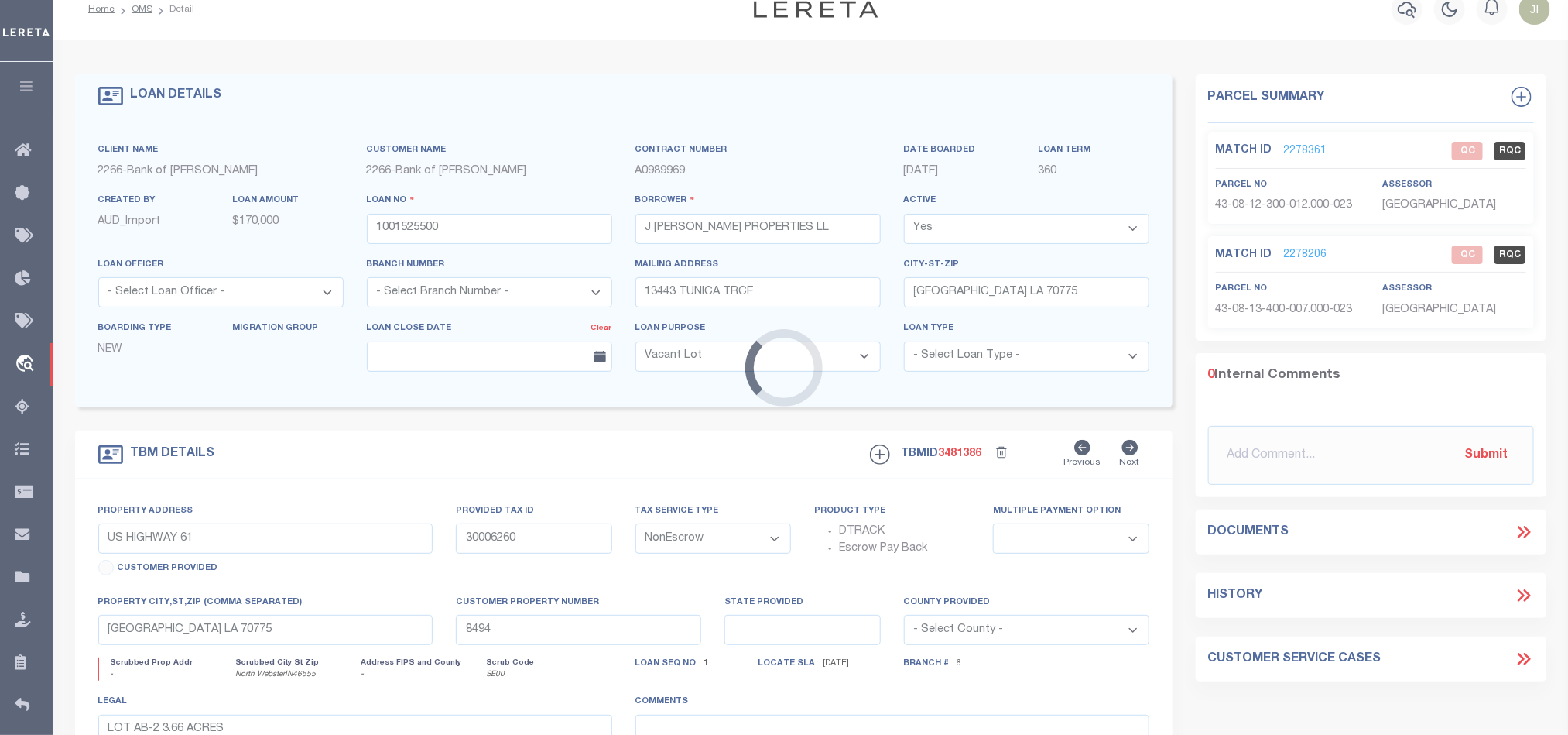
scroll to position [0, 0]
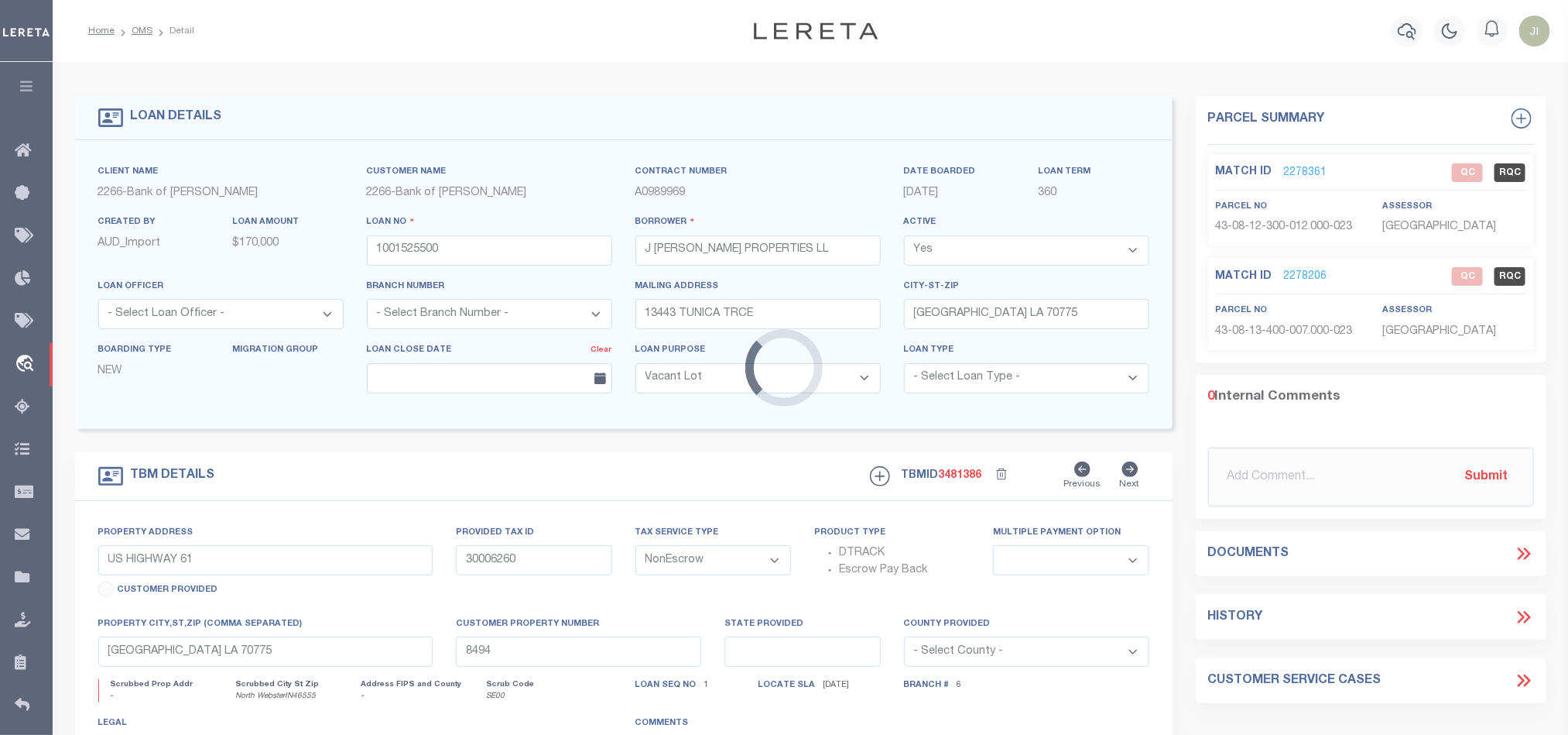
select select "25340"
select select "14896"
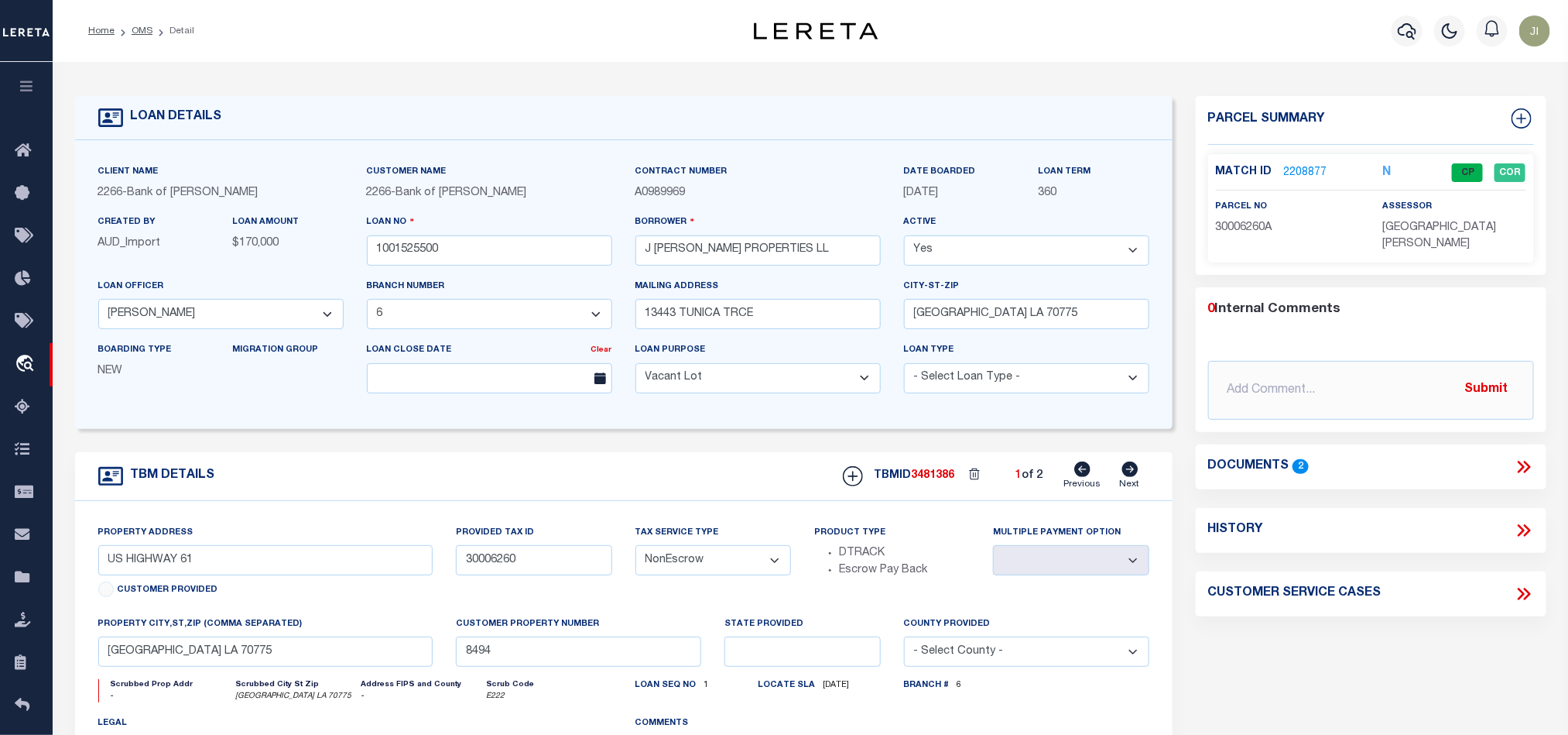
click at [1127, 474] on icon at bounding box center [1130, 469] width 16 height 15
type input "[PERSON_NAME]"
type input "100025200"
select select
type input "8449"
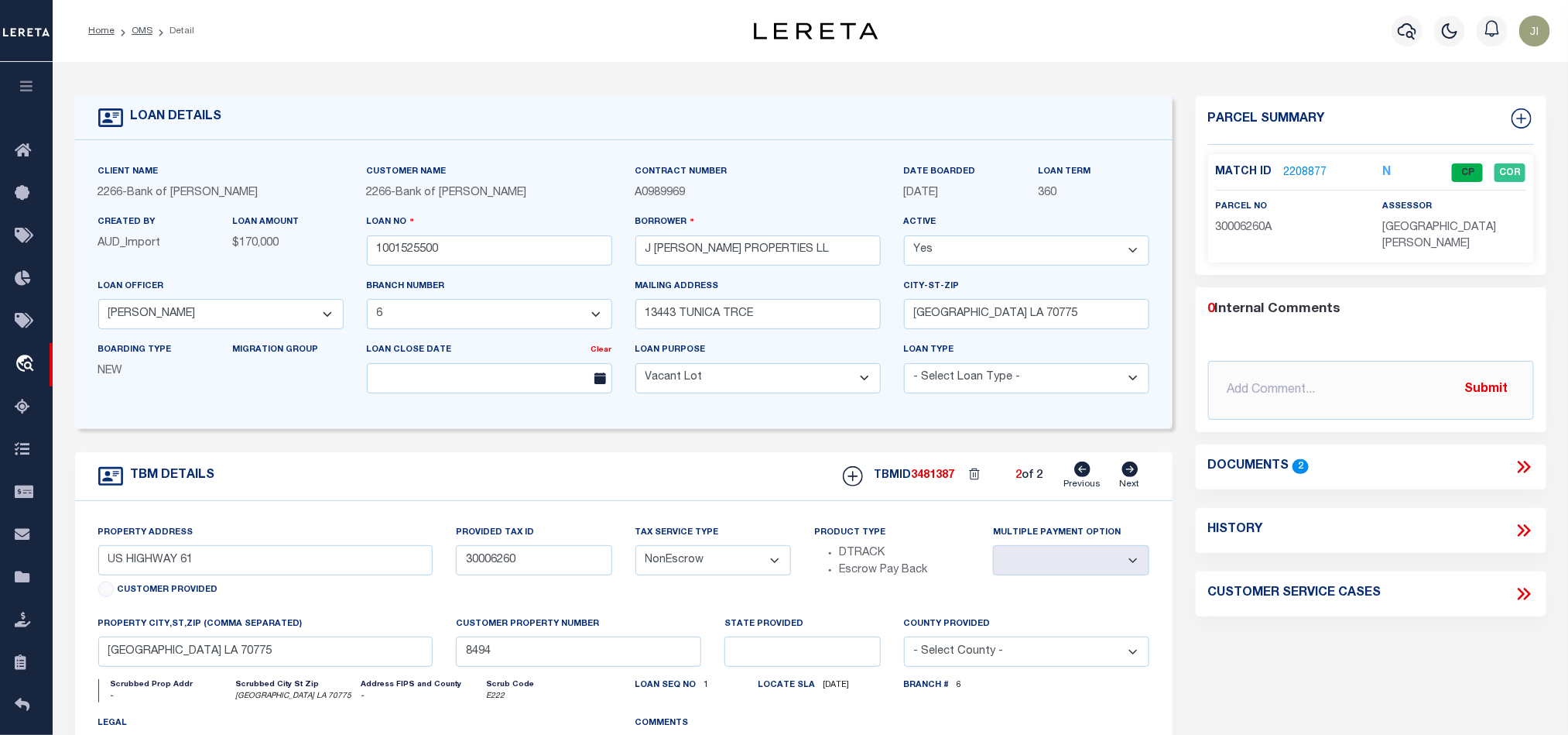
type textarea "12.21 ACRES SECTION 60 T3S R3W"
click at [1217, 230] on span "100025200" at bounding box center [1244, 227] width 56 height 11
click at [1231, 230] on span "100025200" at bounding box center [1244, 227] width 56 height 11
copy span "100025200"
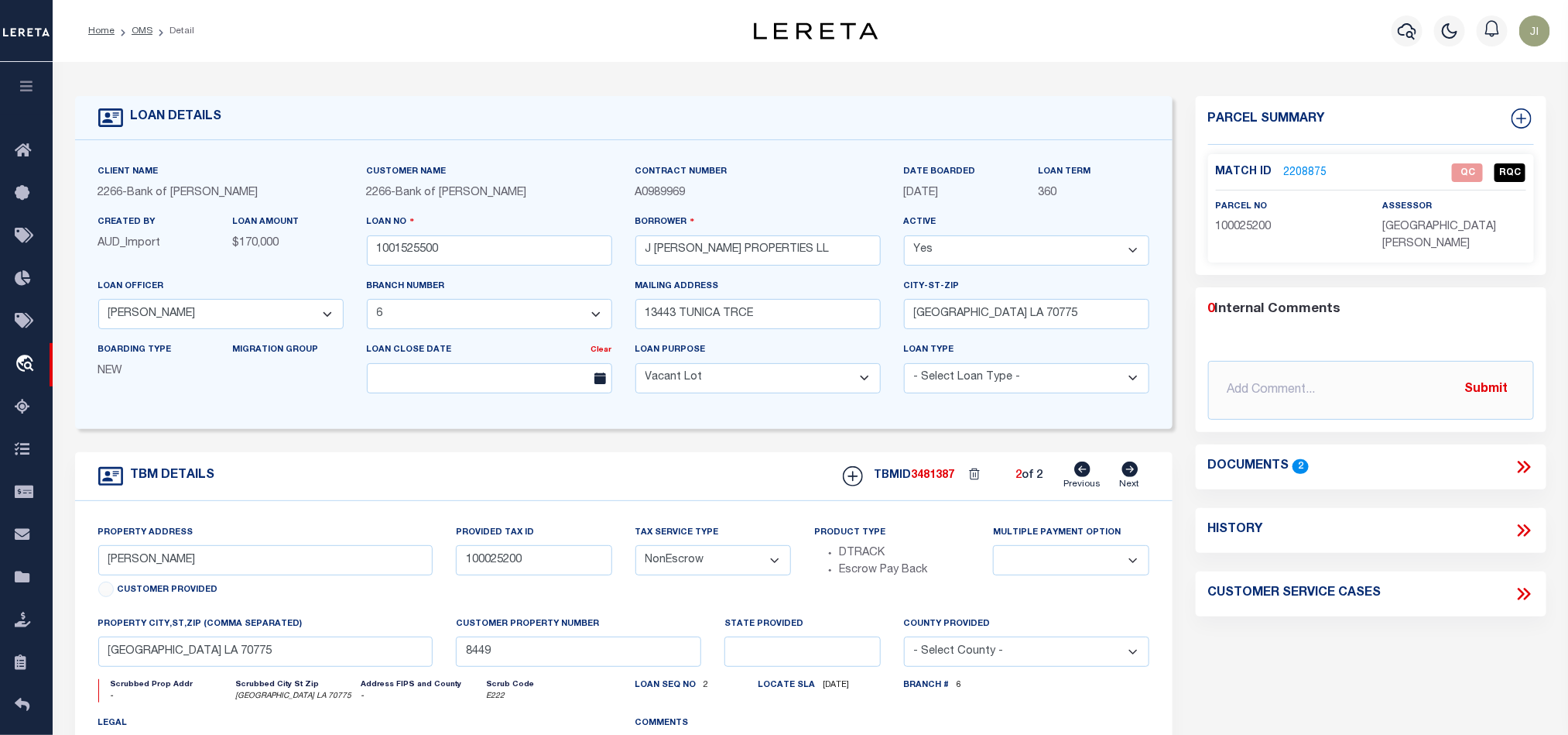
click at [1452, 634] on div "Parcel Summary Match ID 2208875 0" at bounding box center [1371, 518] width 374 height 846
